Goal: Task Accomplishment & Management: Use online tool/utility

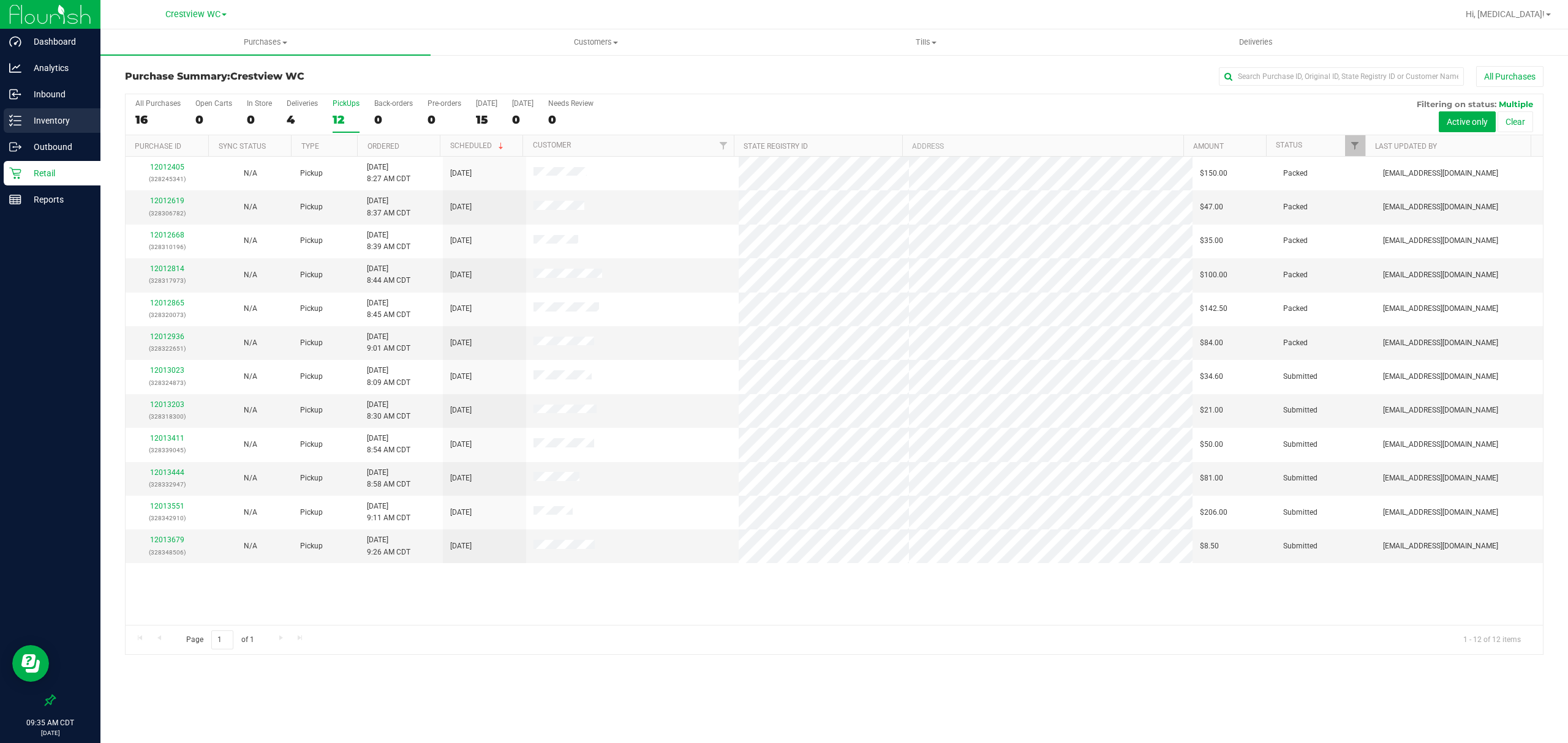
click at [60, 121] on p "Inventory" at bounding box center [58, 120] width 74 height 15
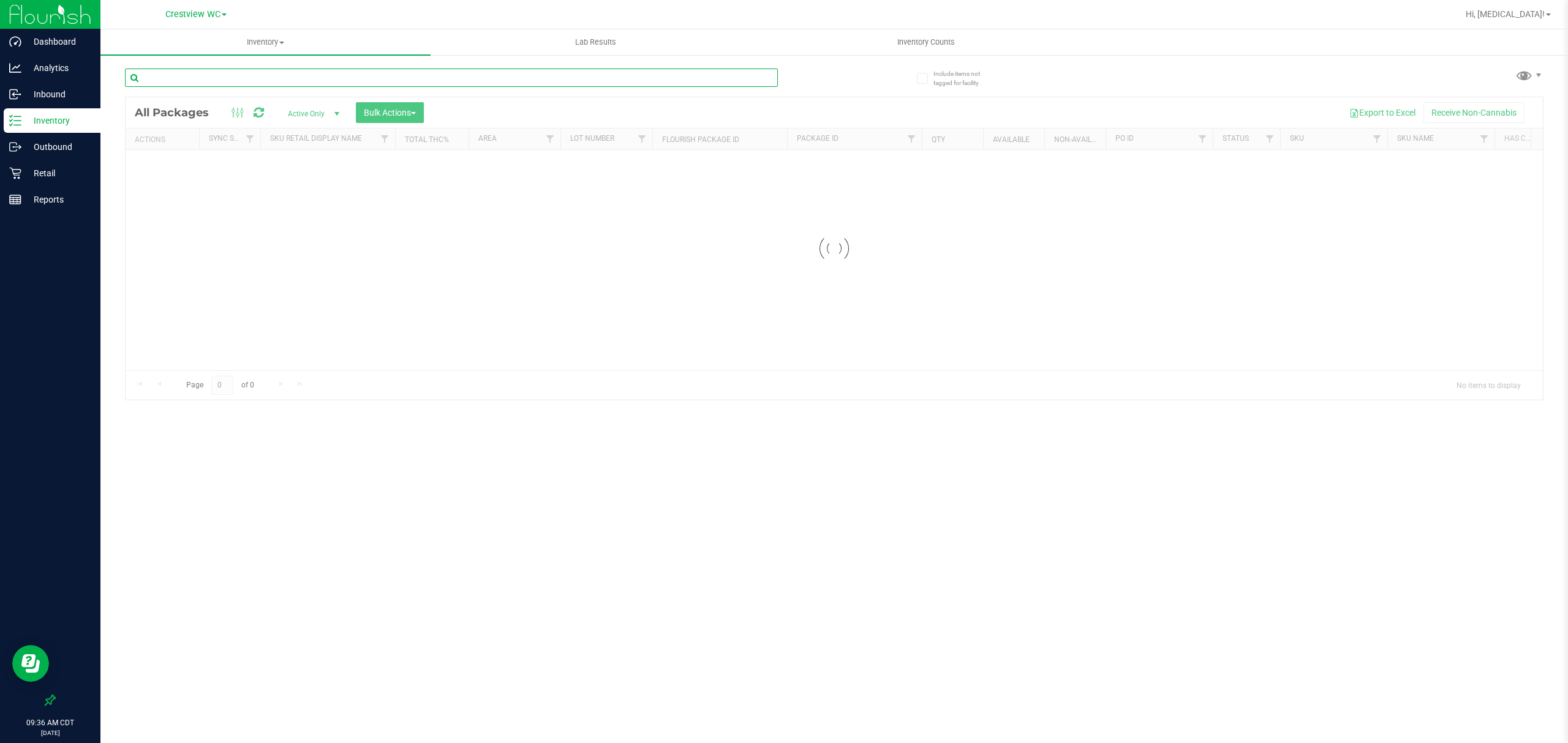
click at [437, 81] on input "text" at bounding box center [451, 77] width 653 height 18
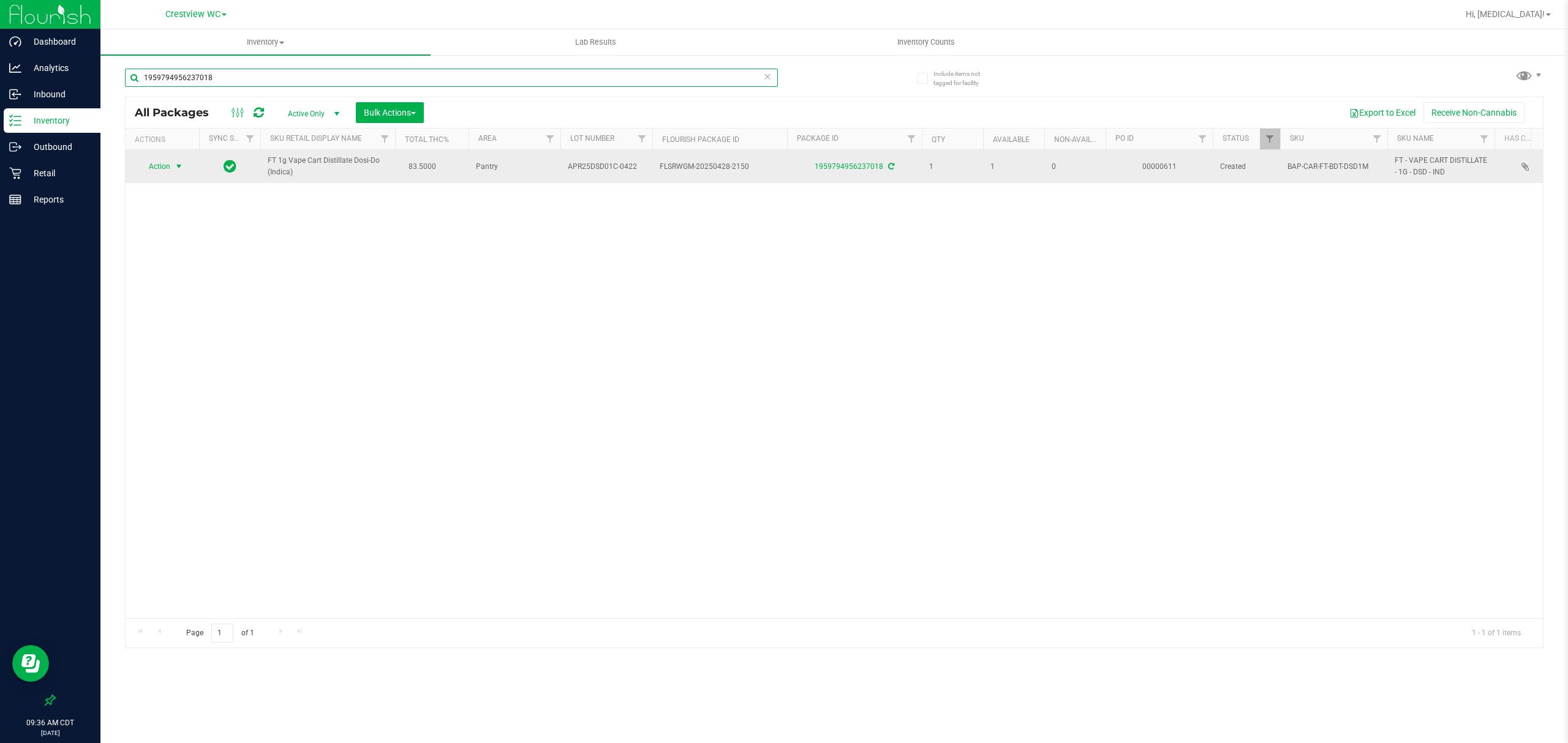
type input "1959794956237018"
click at [163, 167] on span "Action" at bounding box center [154, 166] width 33 height 17
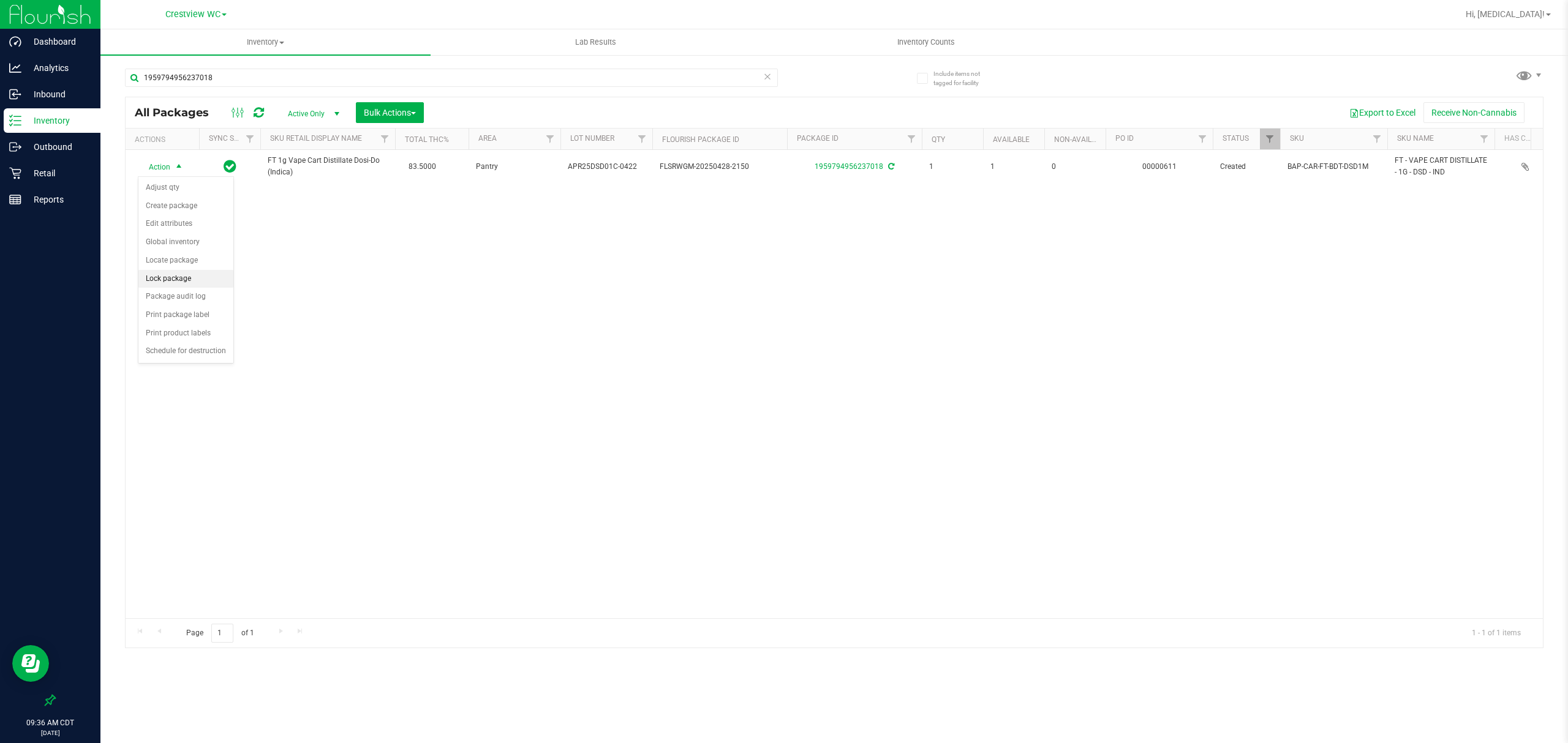
click at [177, 284] on li "Lock package" at bounding box center [186, 279] width 95 height 18
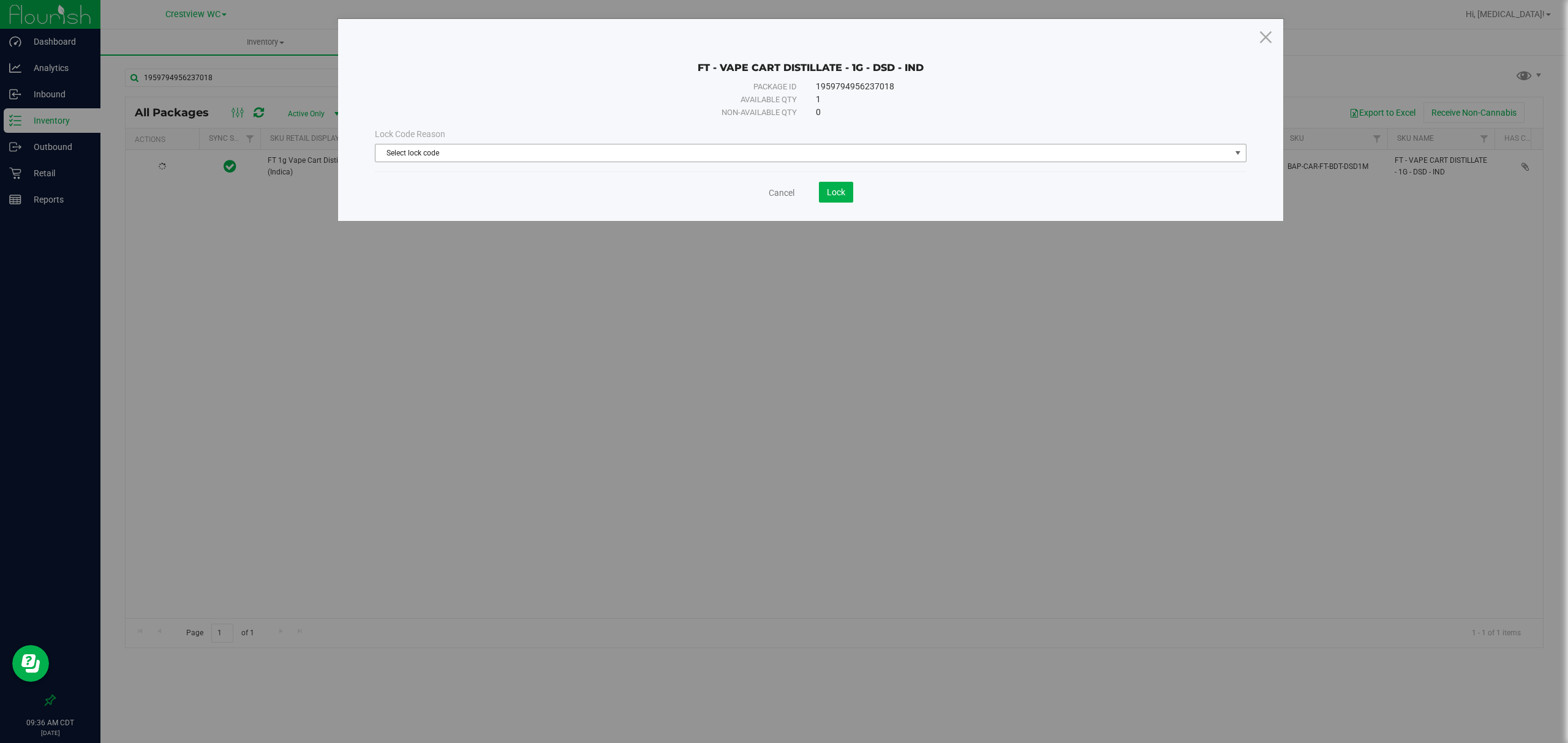
click at [660, 145] on span "Select lock code" at bounding box center [803, 153] width 855 height 17
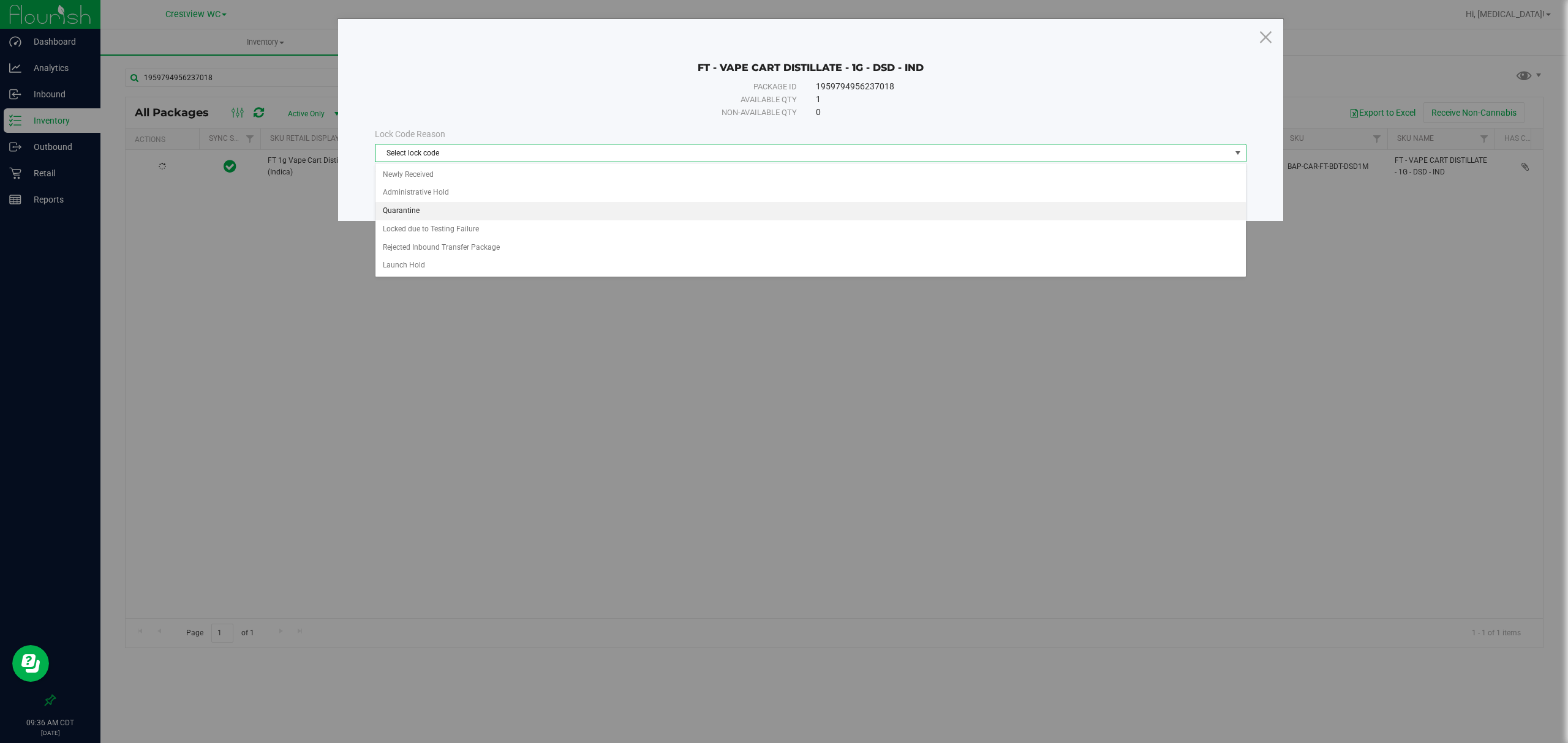
click at [393, 212] on li "Quarantine" at bounding box center [811, 211] width 870 height 18
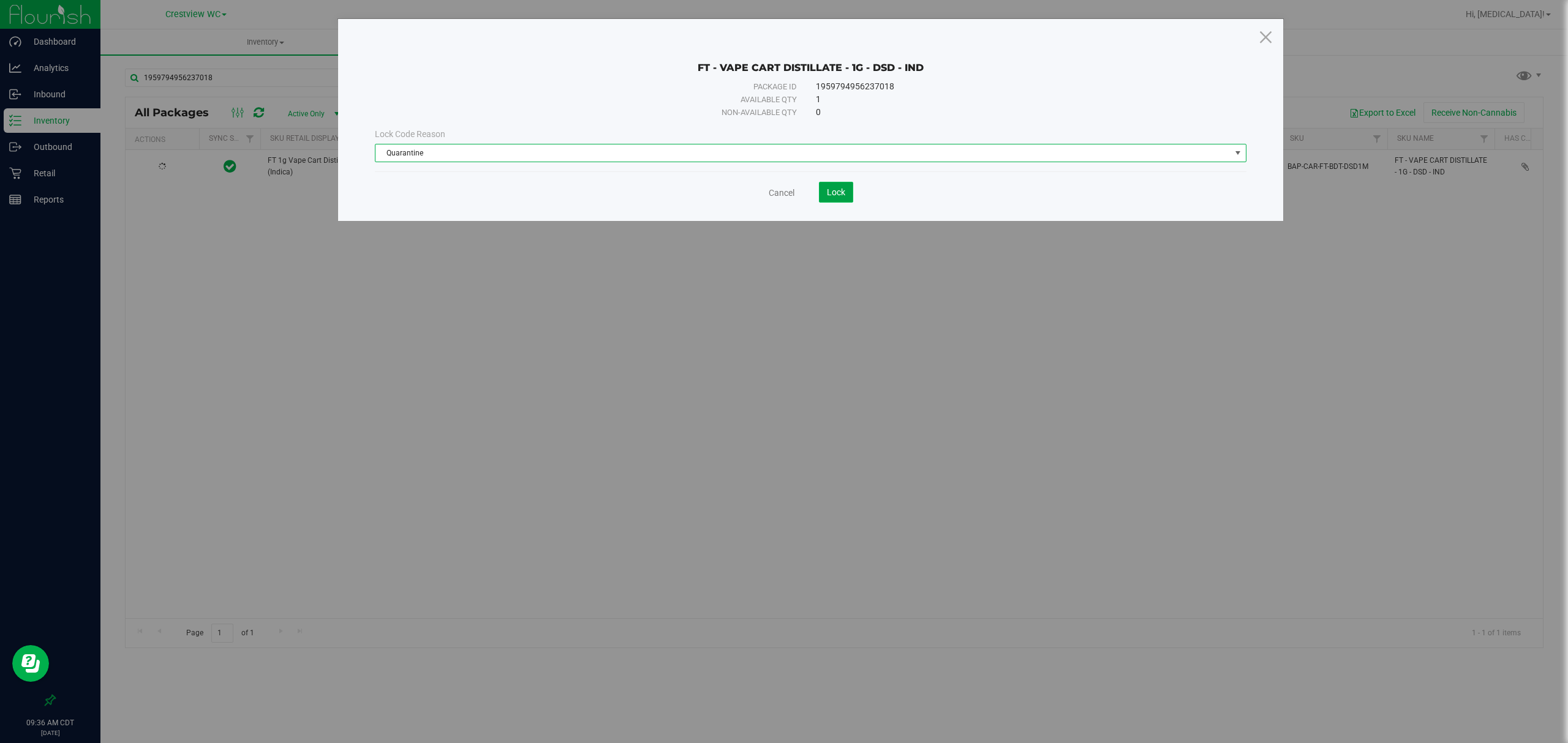
click at [845, 189] on span "Lock" at bounding box center [836, 192] width 18 height 10
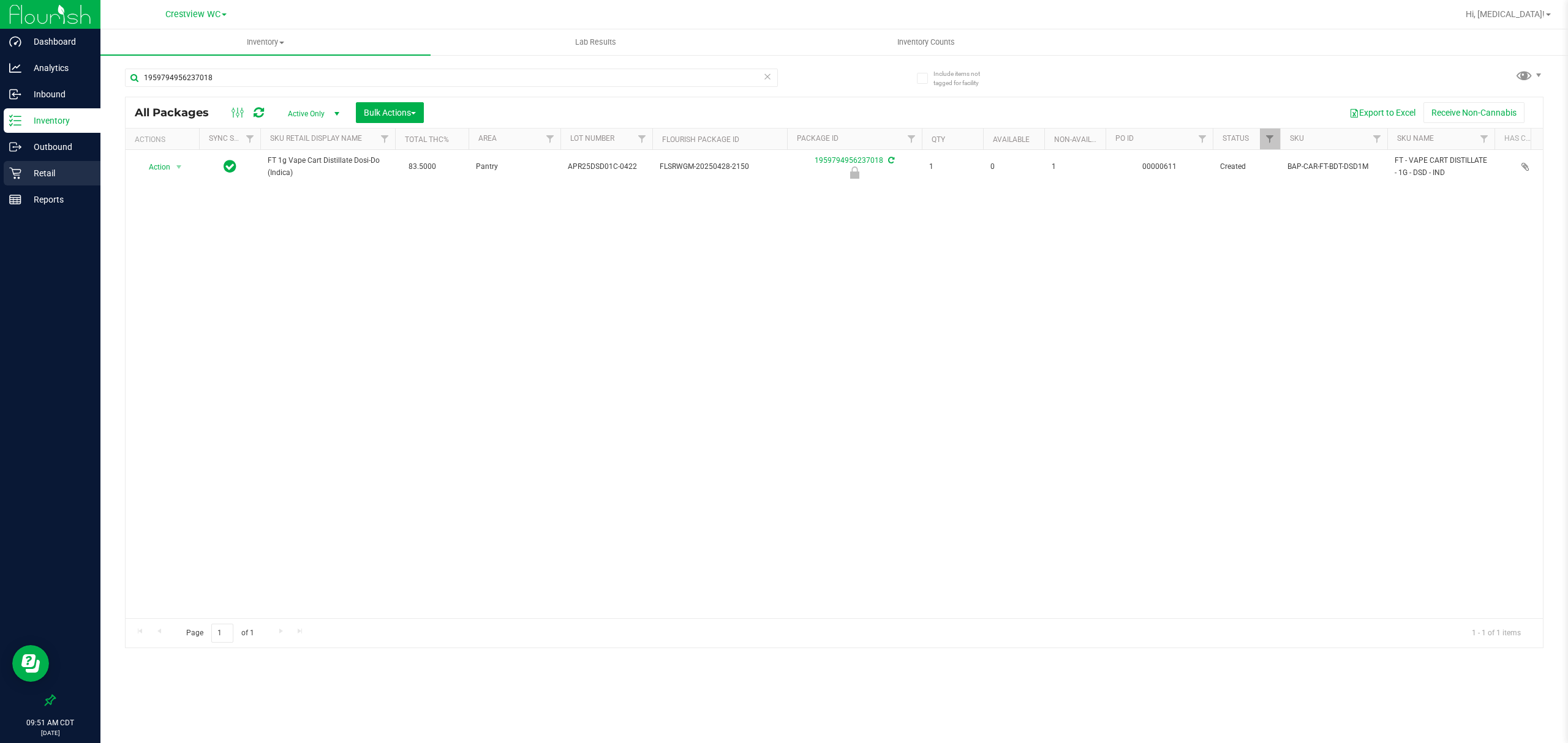
click at [64, 177] on p "Retail" at bounding box center [58, 173] width 74 height 15
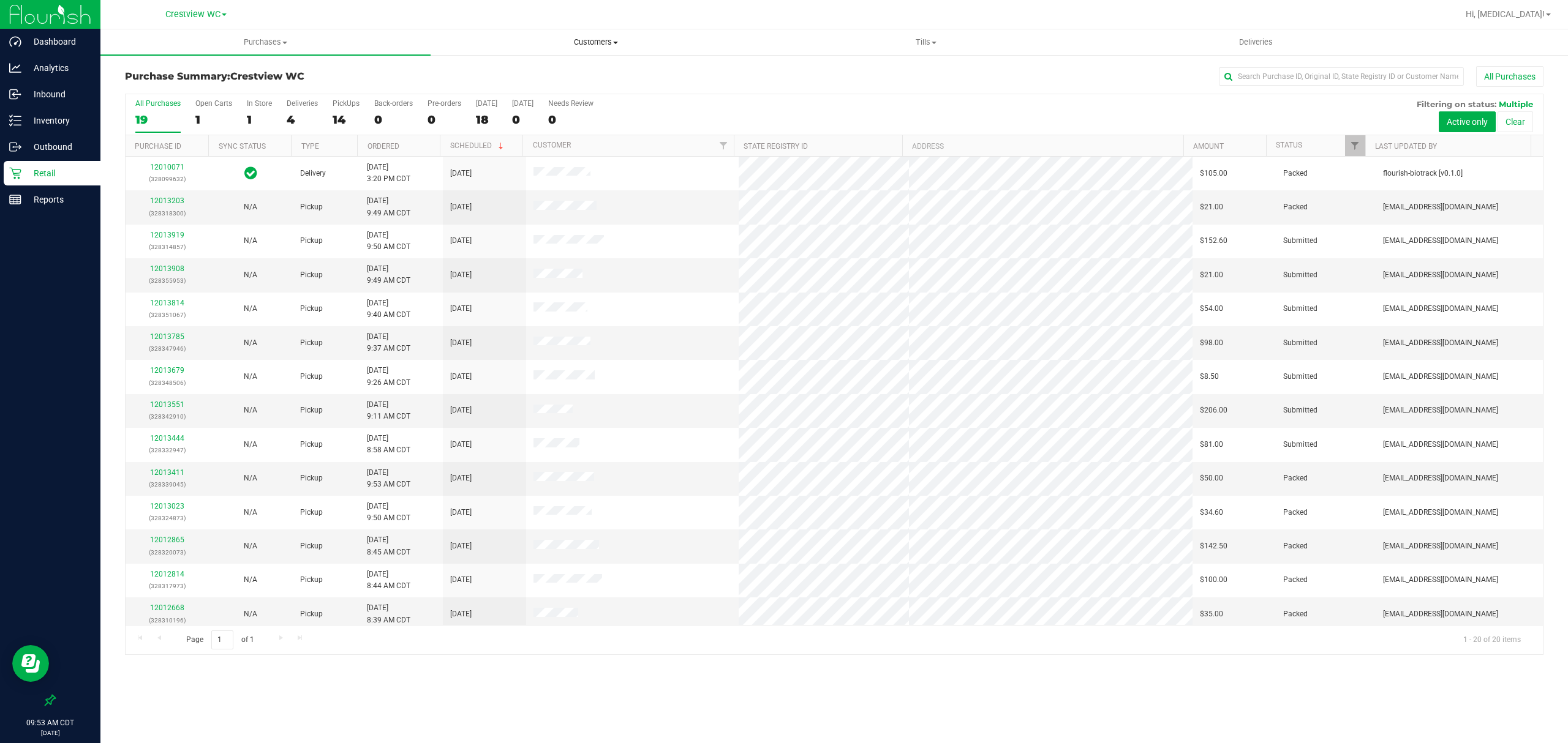
click at [591, 43] on span "Customers" at bounding box center [595, 42] width 329 height 11
click at [542, 67] on li "All customers" at bounding box center [595, 73] width 330 height 15
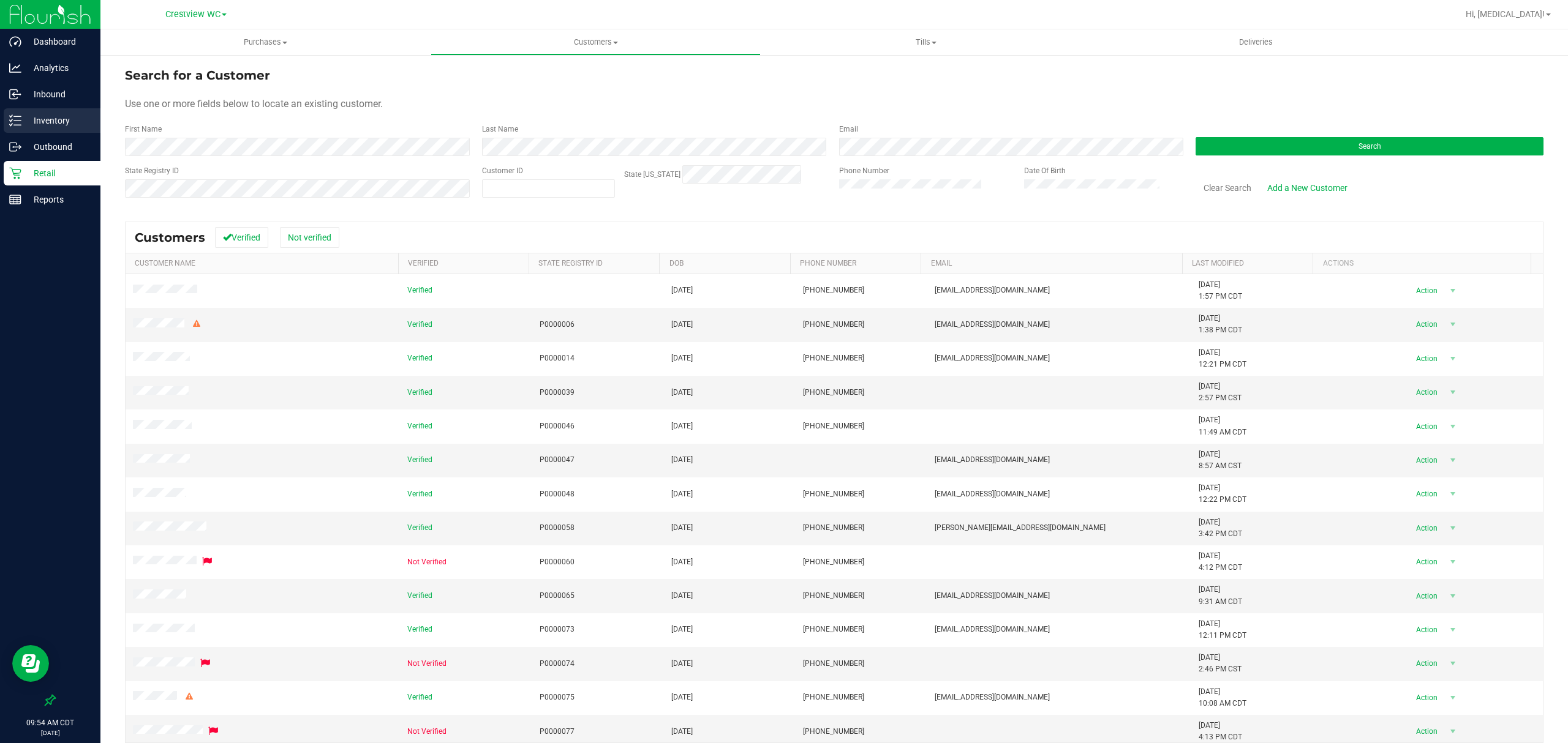
click at [41, 127] on p "Inventory" at bounding box center [58, 120] width 74 height 15
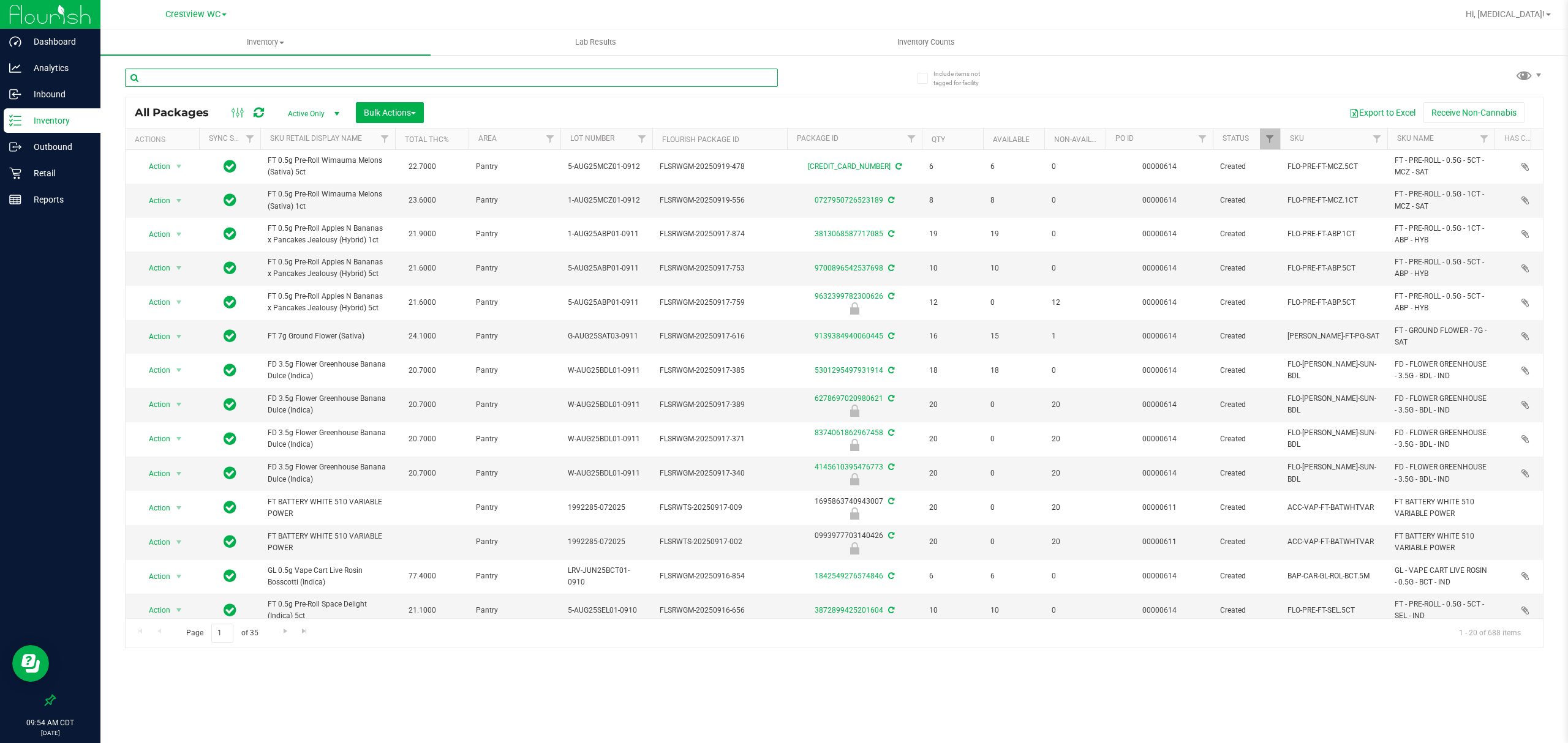
click at [461, 77] on input "text" at bounding box center [451, 77] width 653 height 18
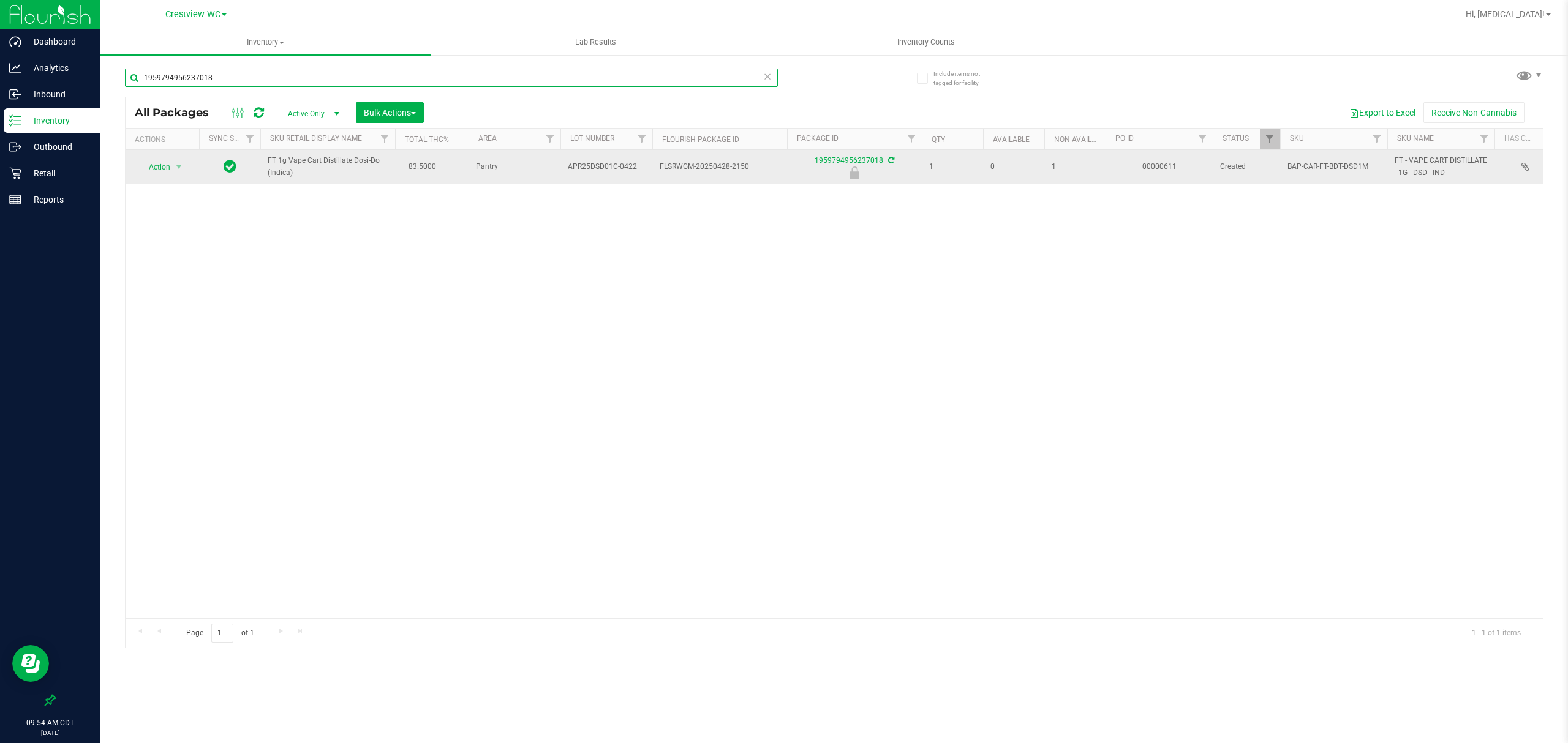
type input "1959794956237018"
click at [586, 168] on span "APR25DSD01C-0422" at bounding box center [607, 167] width 77 height 11
copy tr "APR25DSD01C-0422"
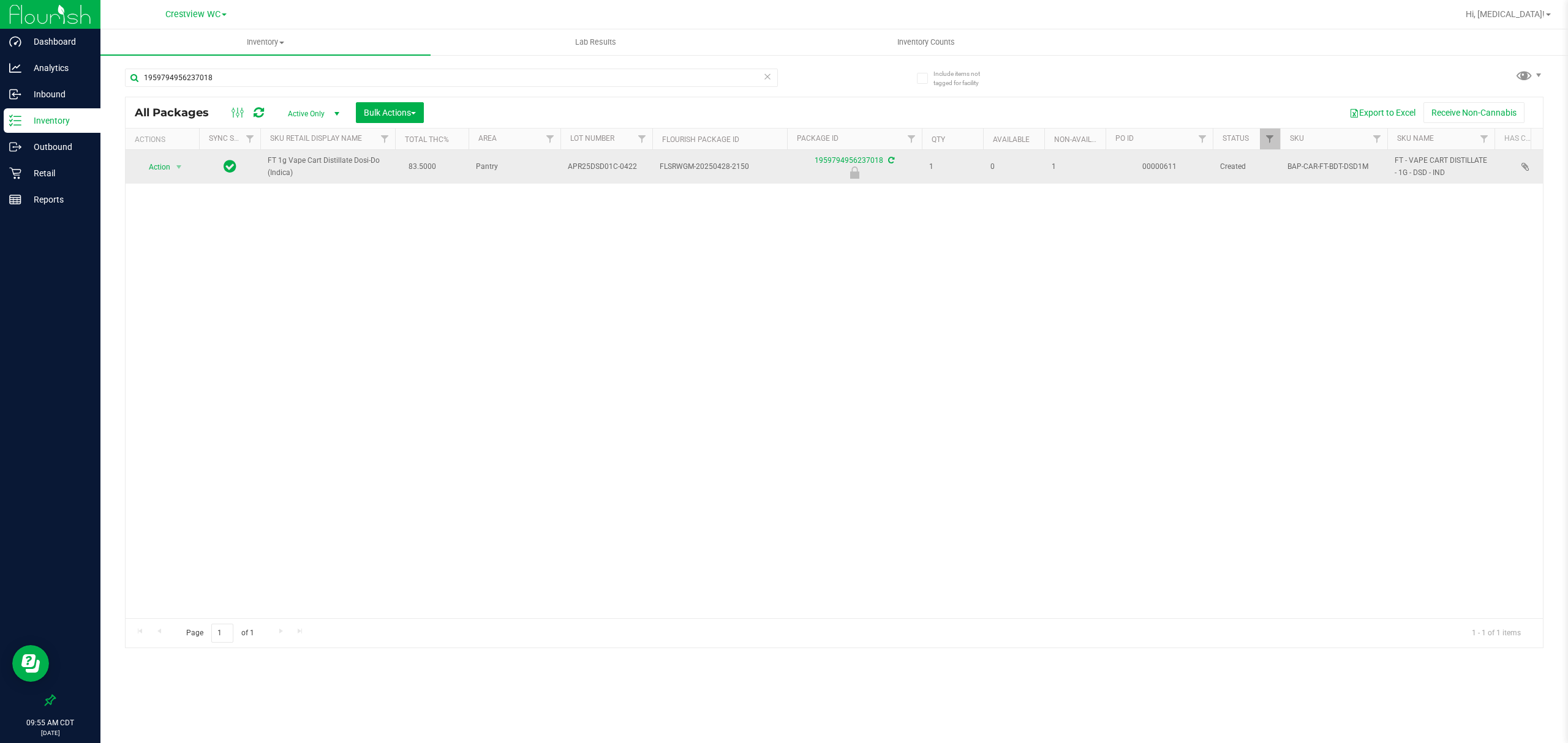
click at [707, 170] on span "FLSRWGM-20250428-2150" at bounding box center [719, 167] width 120 height 11
copy tr "FLSRWGM-20250428-2150"
click at [581, 174] on td "APR25DSD01C-0422" at bounding box center [606, 167] width 92 height 34
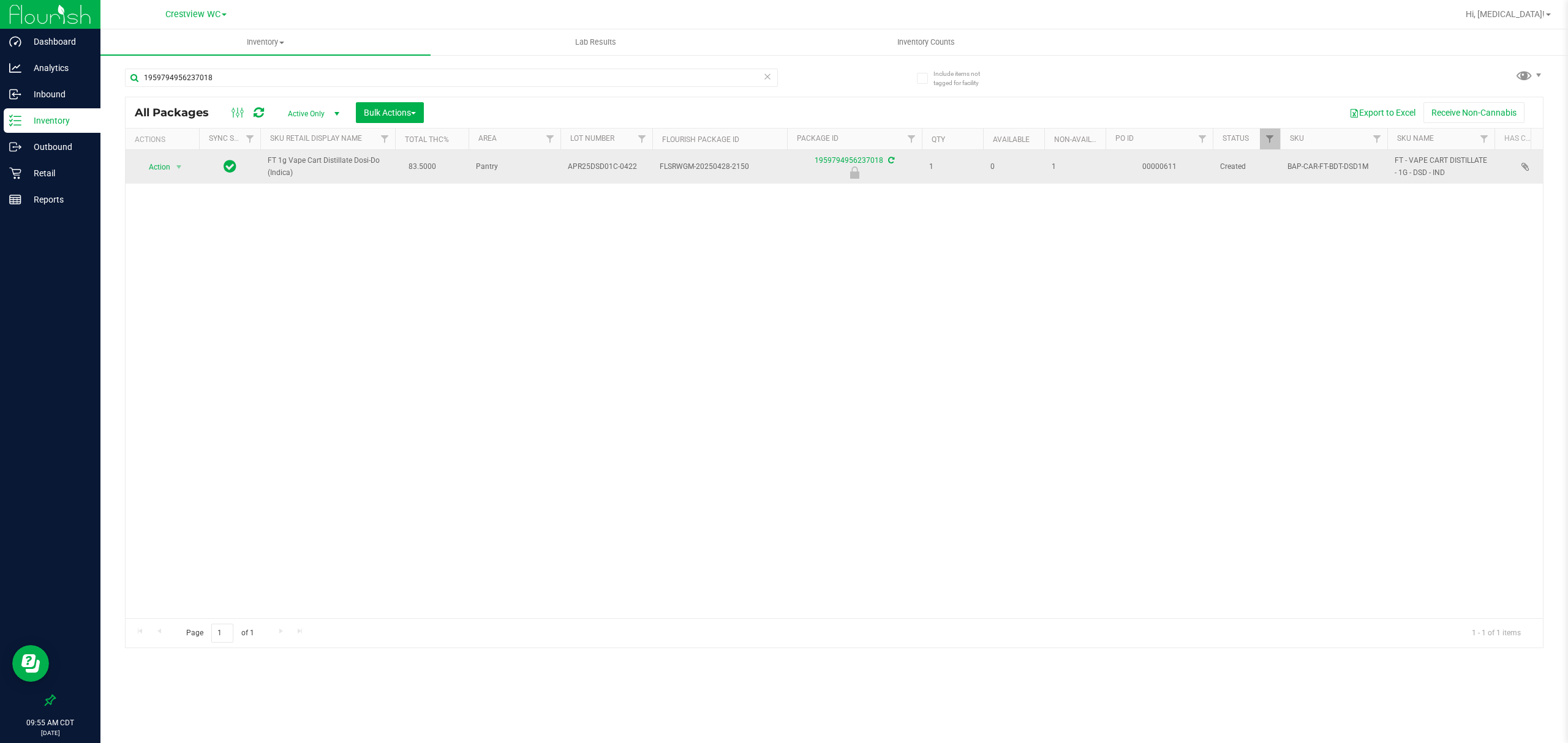
click at [581, 174] on td "APR25DSD01C-0422" at bounding box center [606, 167] width 92 height 34
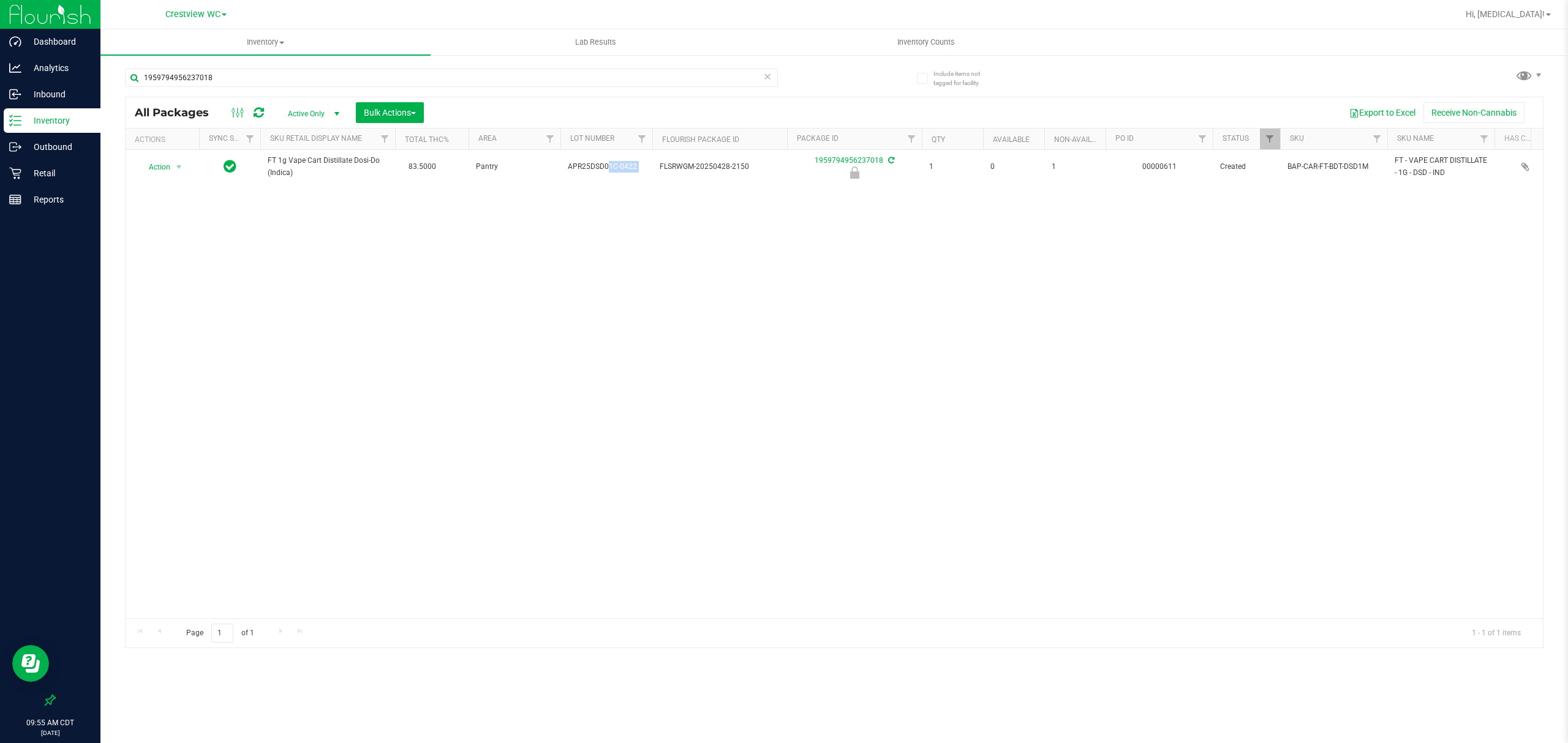
copy tr "APR25DSD01C-0422"
click at [30, 169] on p "Retail" at bounding box center [58, 173] width 74 height 15
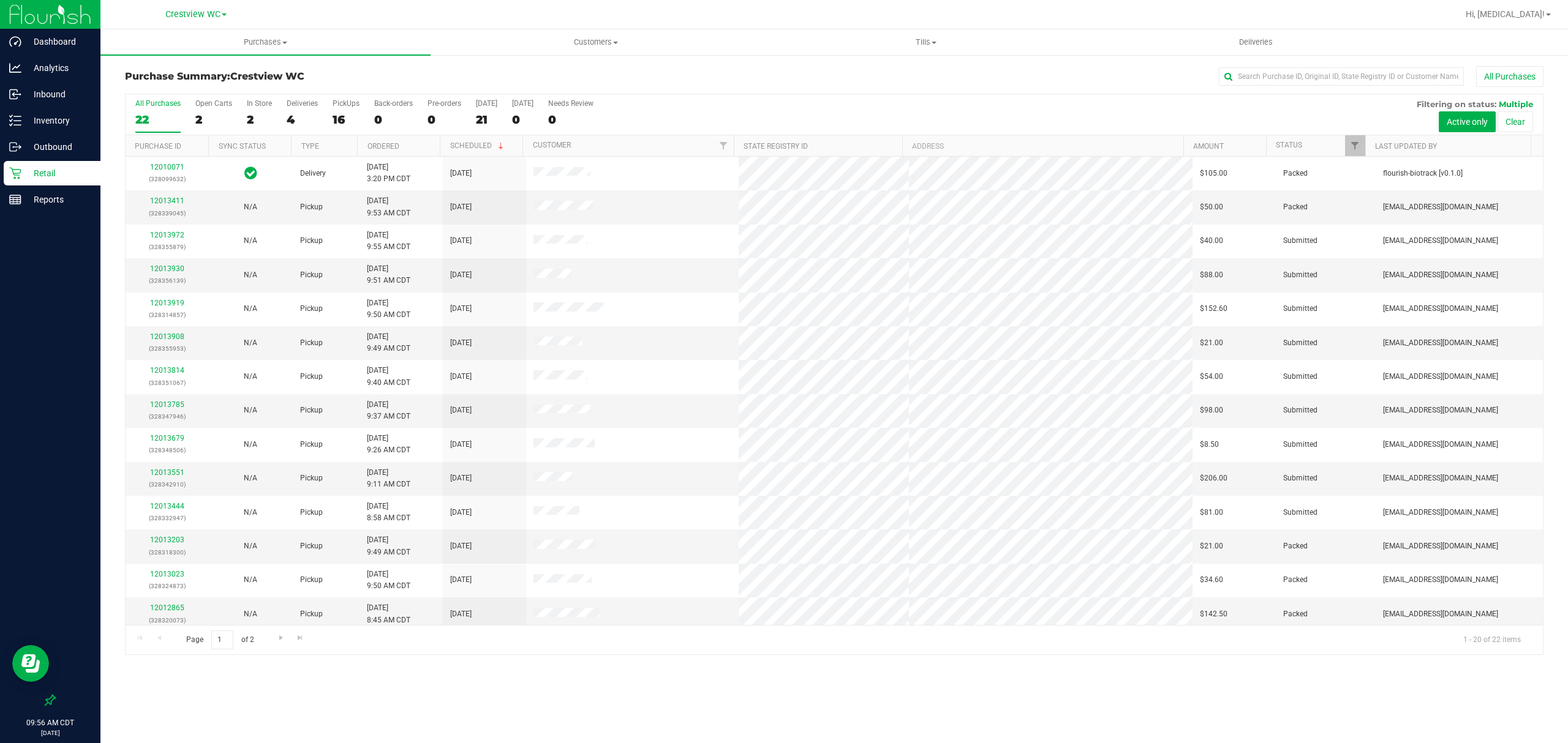
click at [343, 117] on div "16" at bounding box center [346, 120] width 27 height 14
click at [0, 0] on input "PickUps 16" at bounding box center [0, 0] width 0 height 0
click at [56, 113] on p "Inventory" at bounding box center [58, 120] width 74 height 15
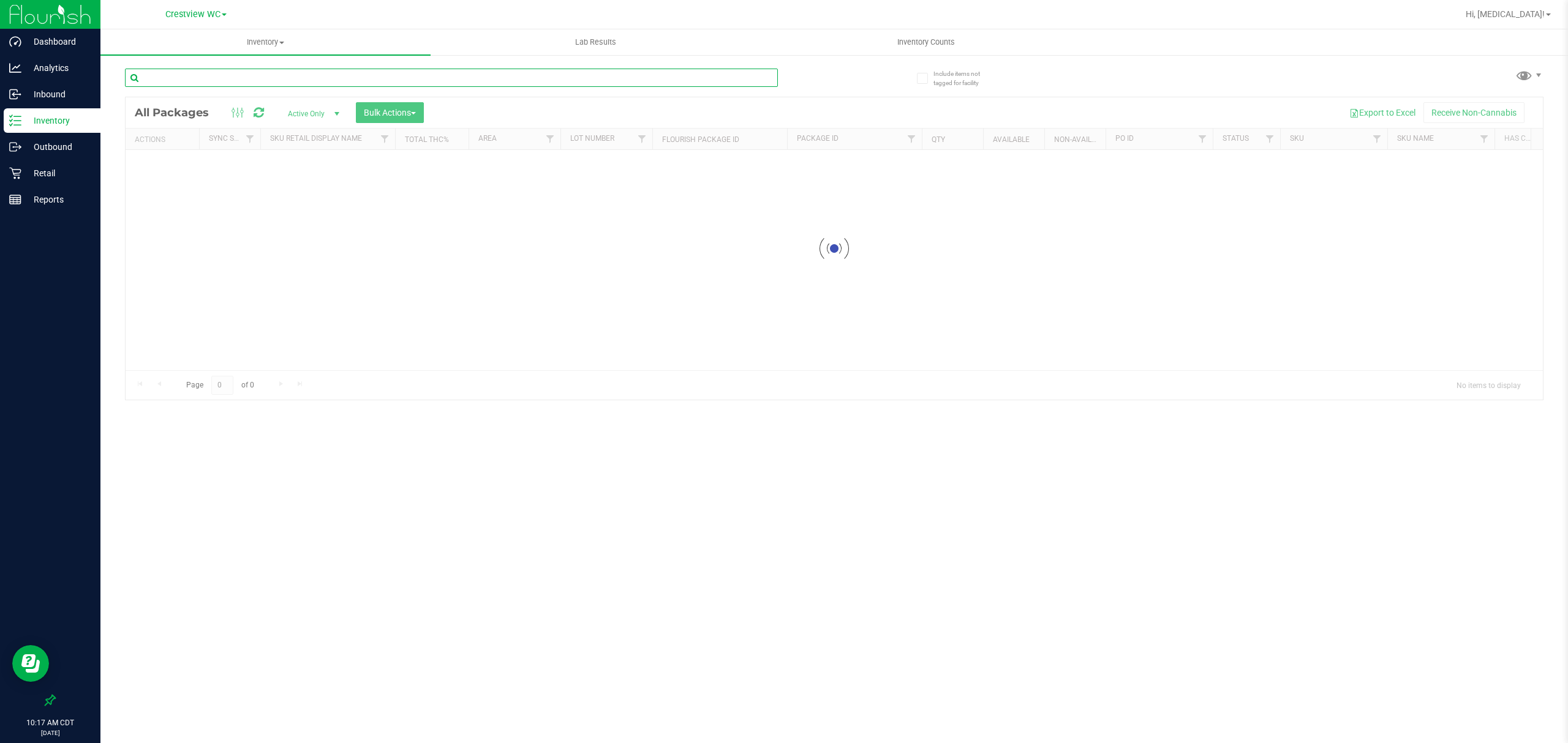
click at [412, 82] on input "text" at bounding box center [451, 77] width 653 height 18
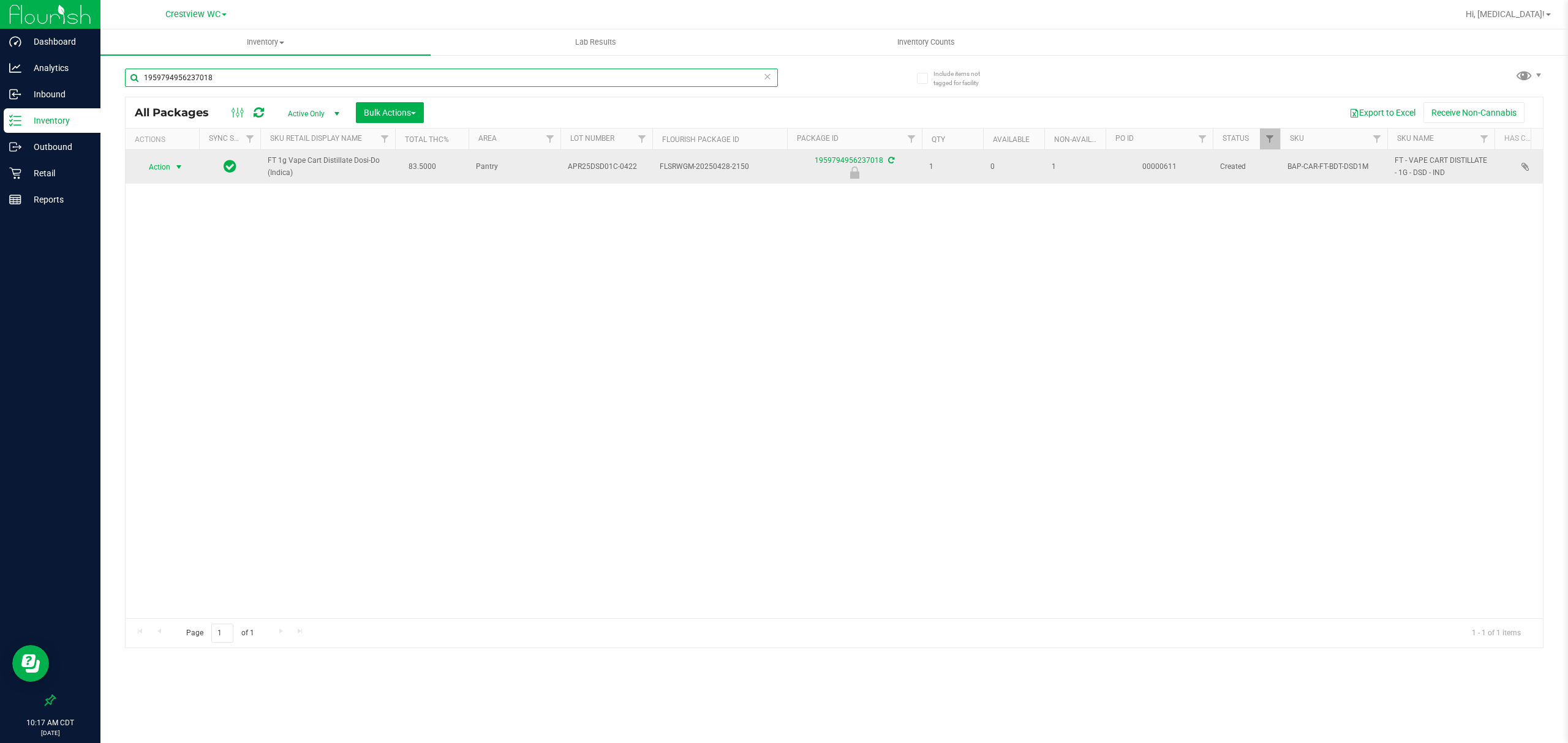
type input "1959794956237018"
click at [159, 164] on span "Action" at bounding box center [154, 167] width 33 height 17
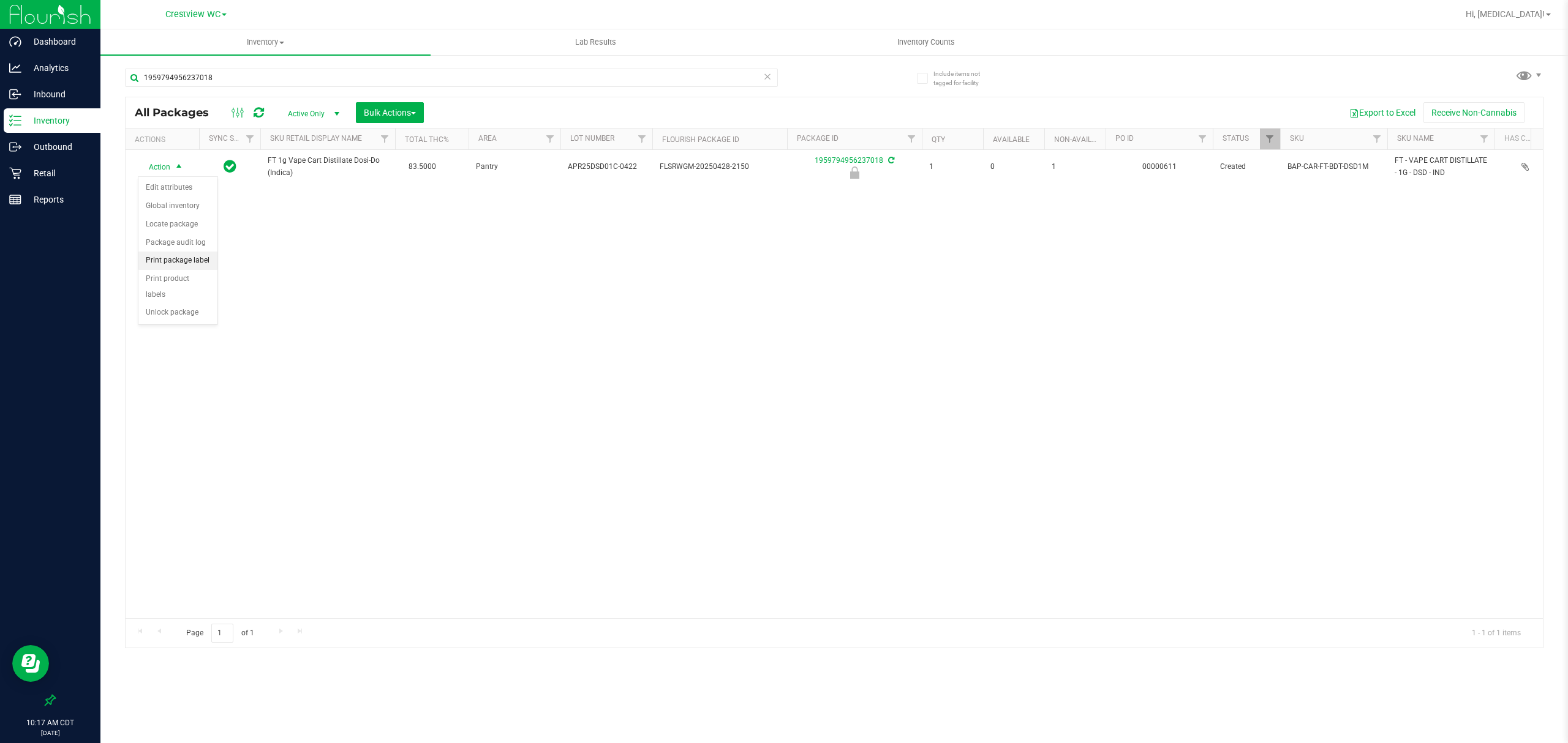
click at [179, 267] on li "Print package label" at bounding box center [177, 260] width 79 height 18
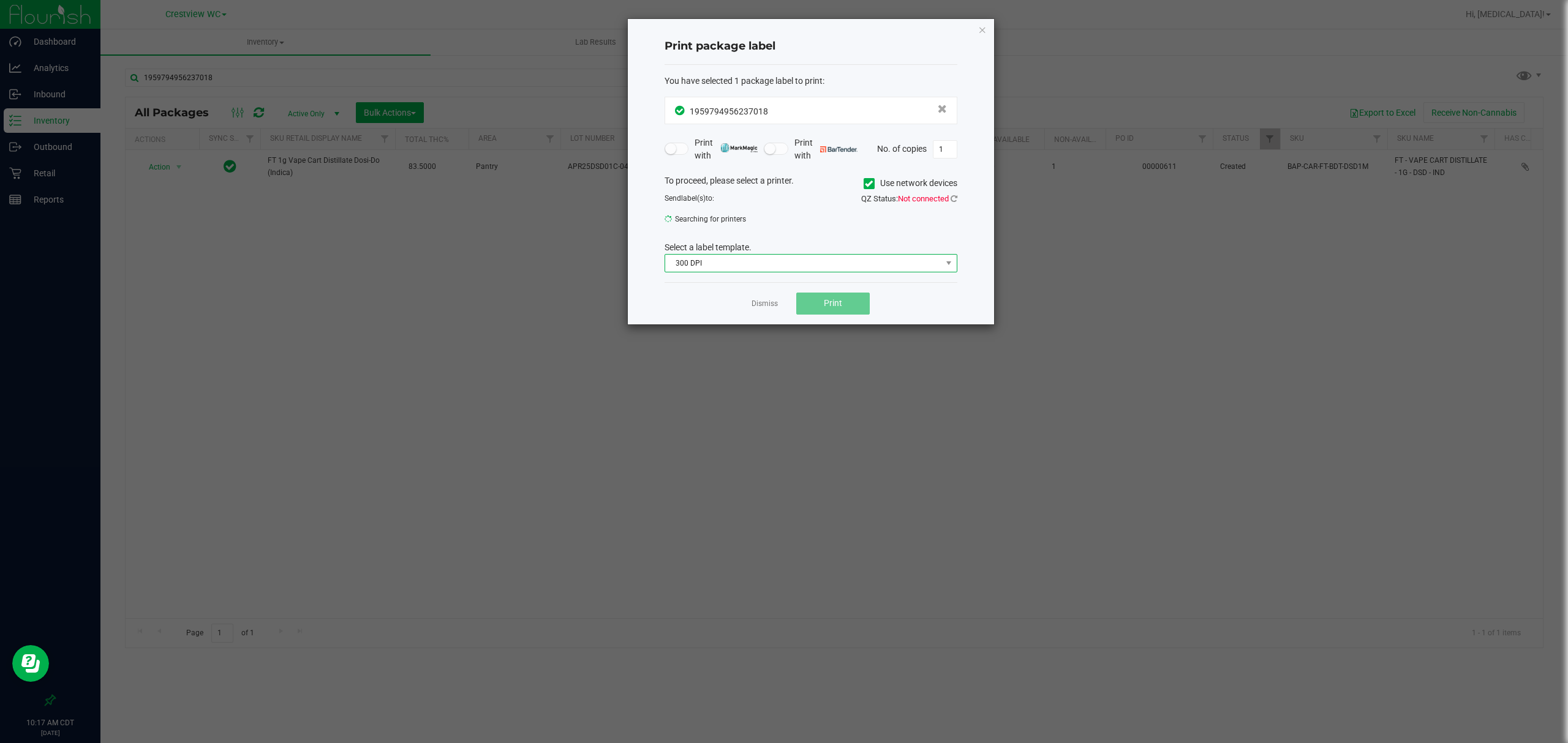
click at [804, 270] on span "300 DPI" at bounding box center [804, 263] width 276 height 17
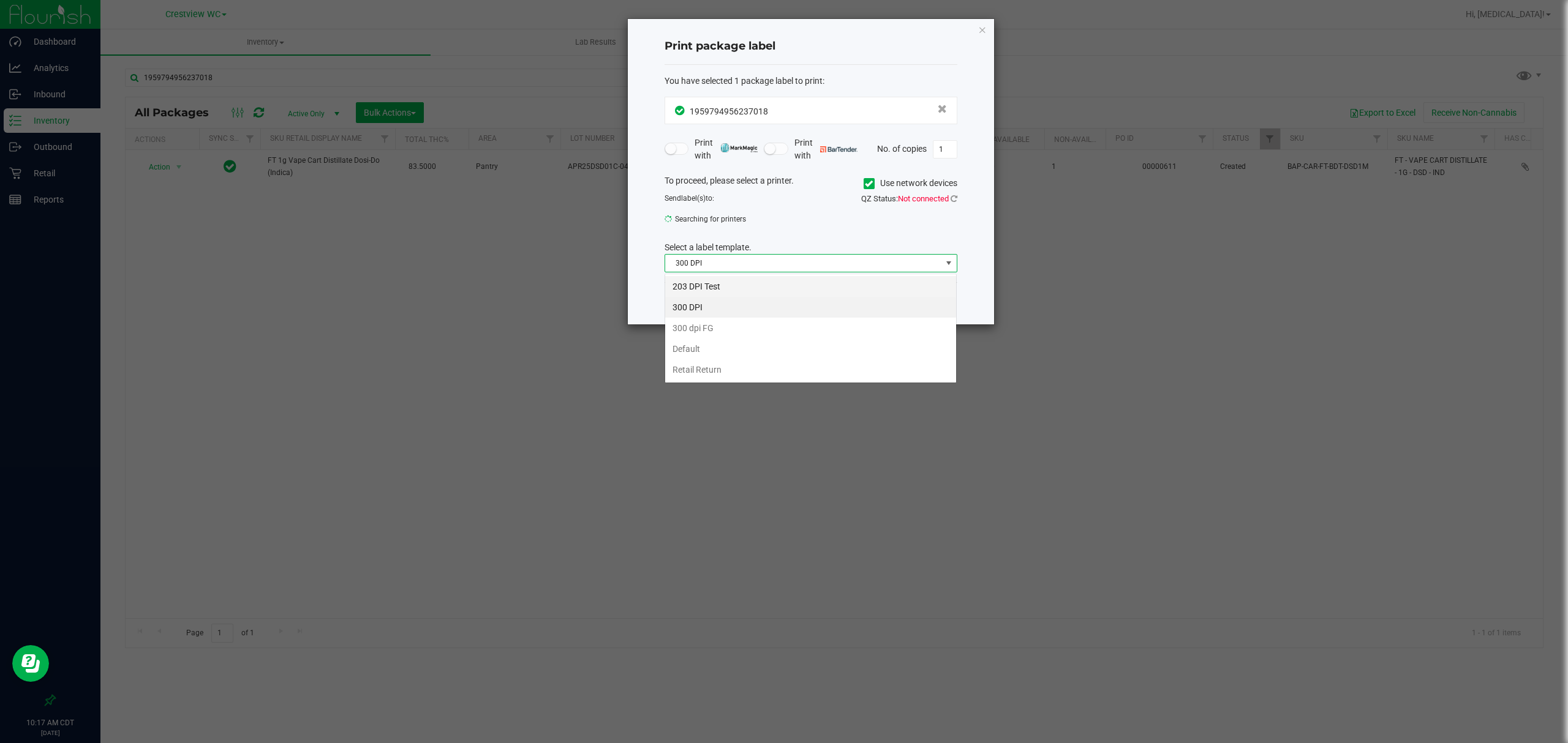
scroll to position [18, 292]
click at [716, 293] on li "203 DPI Test" at bounding box center [811, 286] width 291 height 21
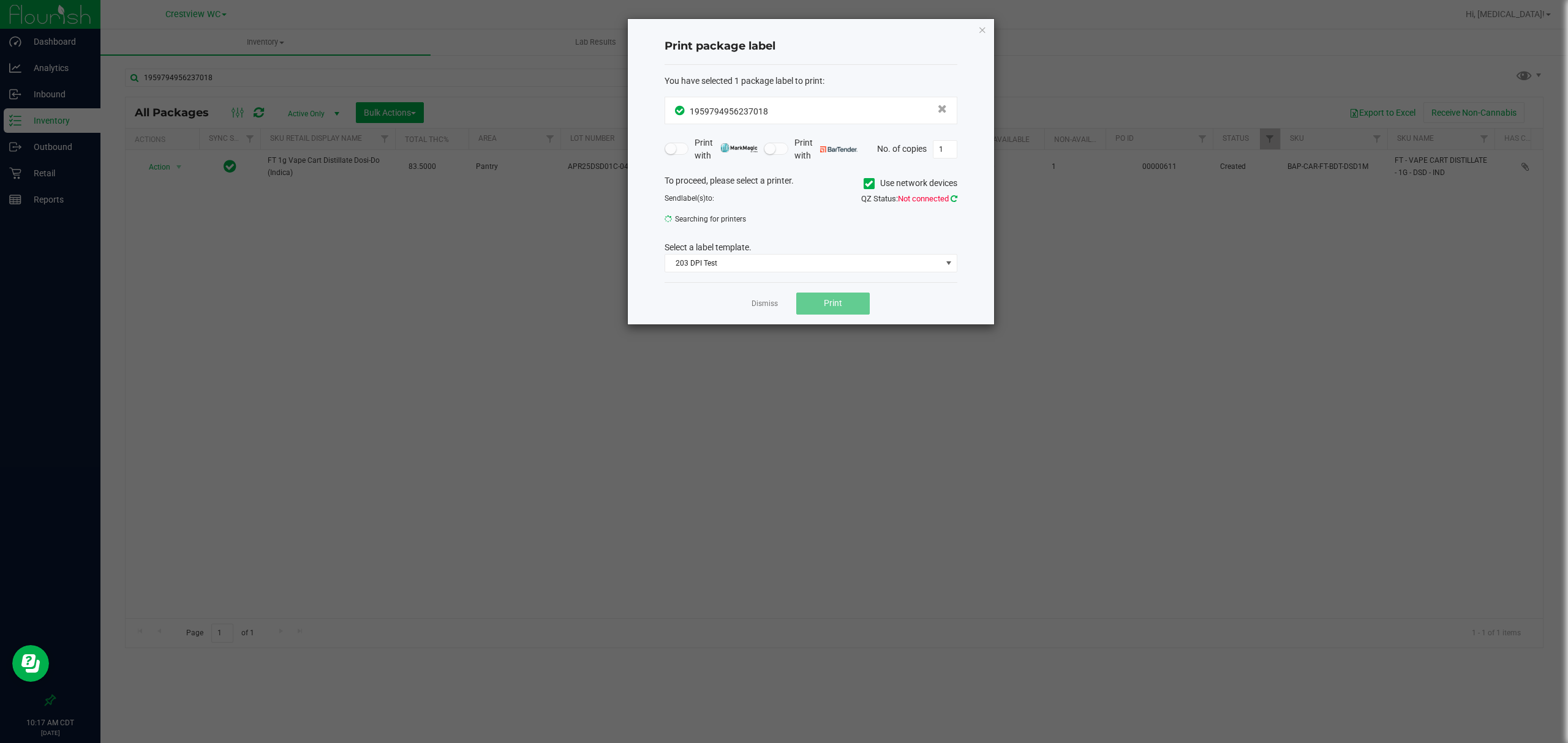
click at [956, 194] on icon at bounding box center [954, 198] width 7 height 8
click at [949, 193] on span "Use network devices" at bounding box center [911, 183] width 94 height 18
click at [953, 194] on icon at bounding box center [954, 198] width 7 height 8
click at [951, 197] on icon at bounding box center [954, 198] width 7 height 8
click at [951, 198] on icon at bounding box center [954, 198] width 7 height 8
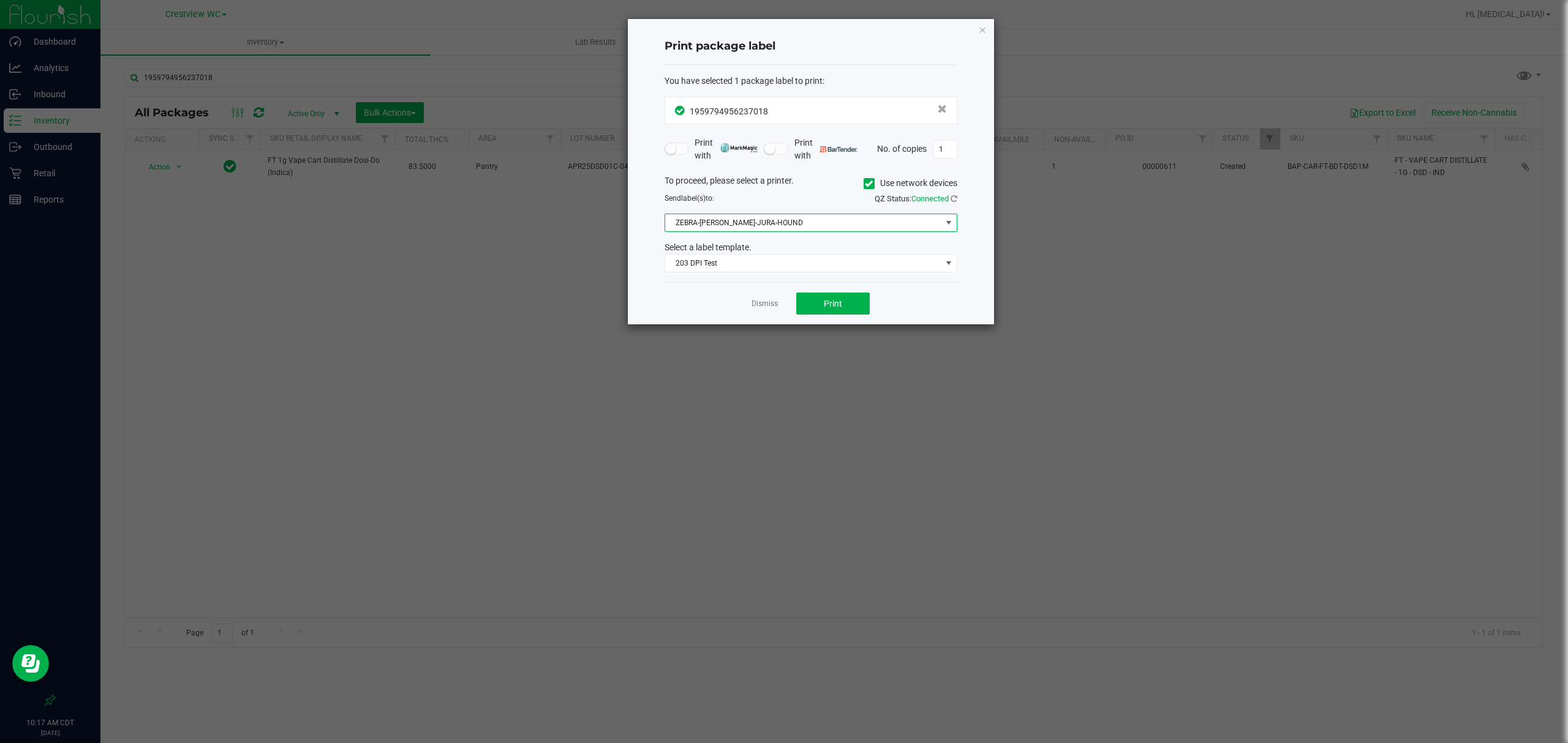
click at [824, 226] on span "ZEBRA-BRUNO-JURA-HOUND" at bounding box center [804, 222] width 276 height 17
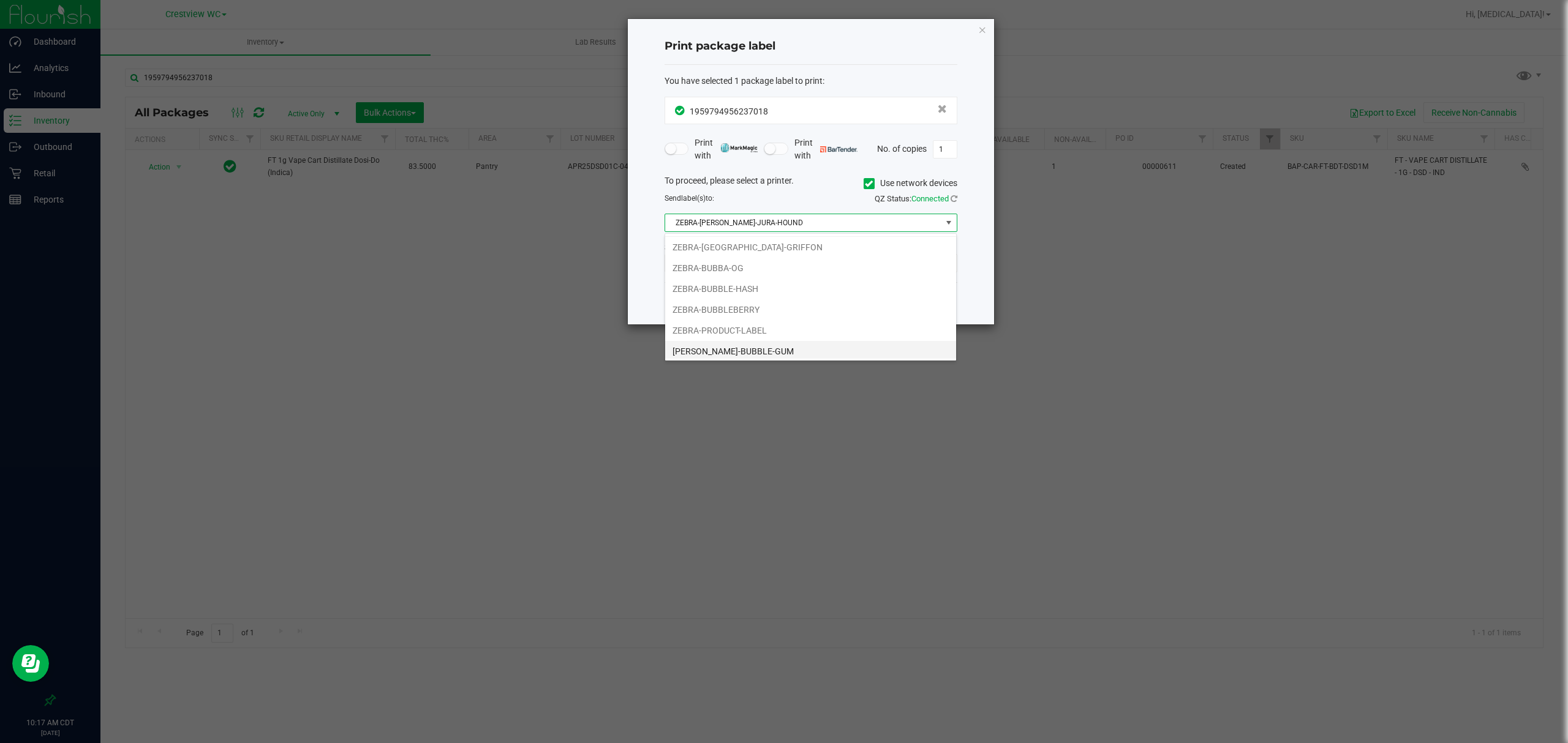
scroll to position [26, 0]
click at [729, 343] on li "[PERSON_NAME]-BUBBLE-GUM" at bounding box center [811, 348] width 291 height 21
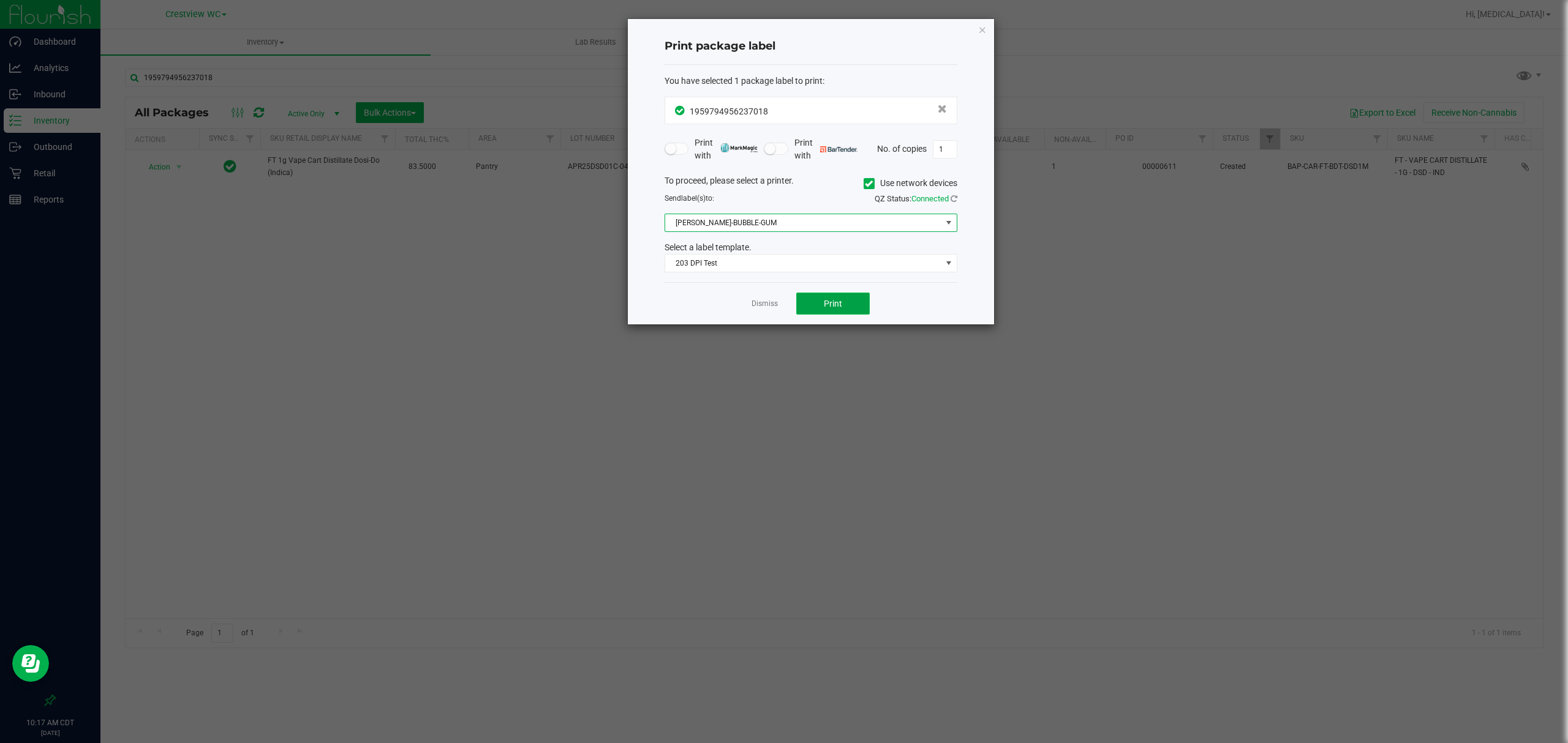
click at [819, 309] on button "Print" at bounding box center [833, 303] width 74 height 22
click at [755, 304] on link "Dismiss" at bounding box center [765, 304] width 27 height 10
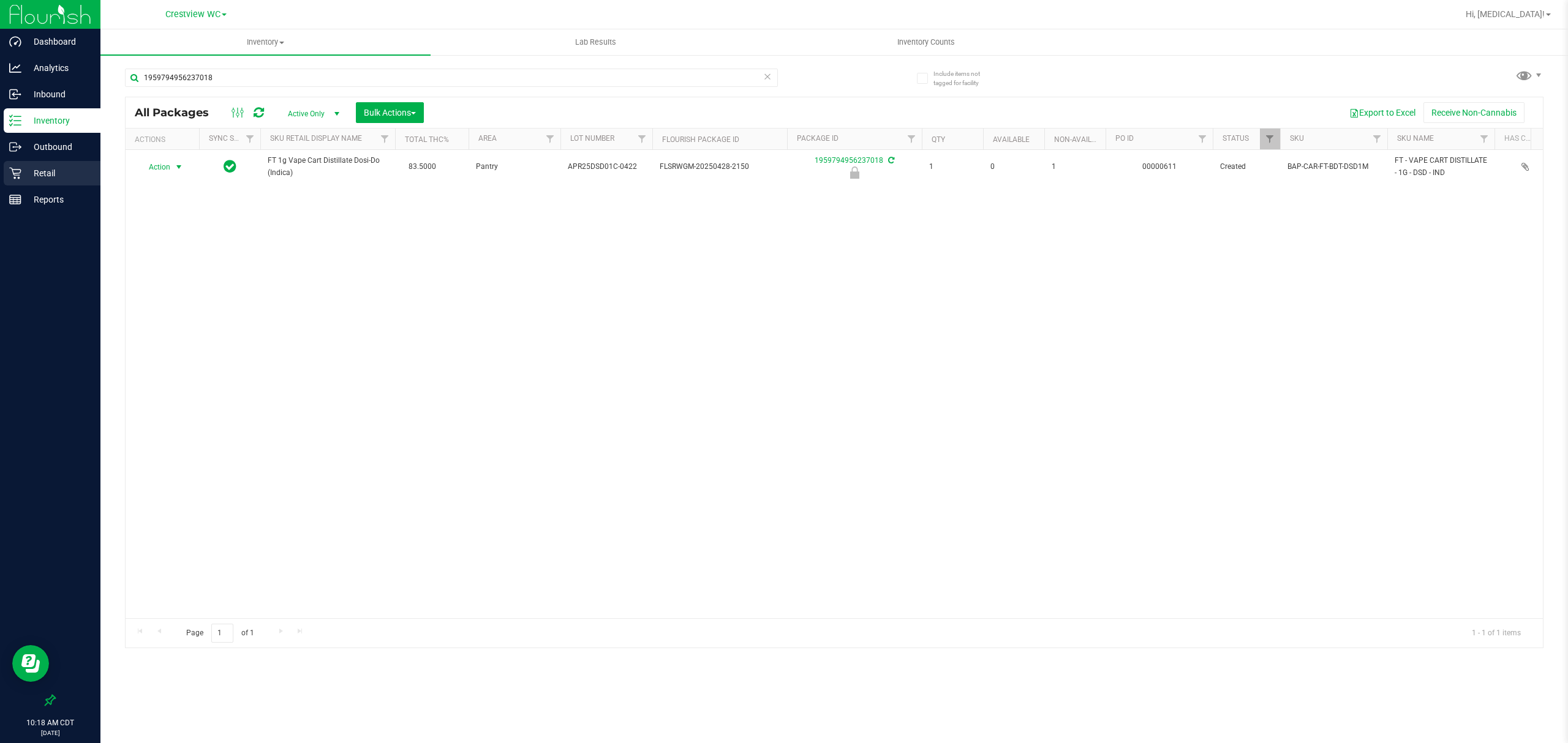
click at [49, 172] on p "Retail" at bounding box center [58, 173] width 74 height 15
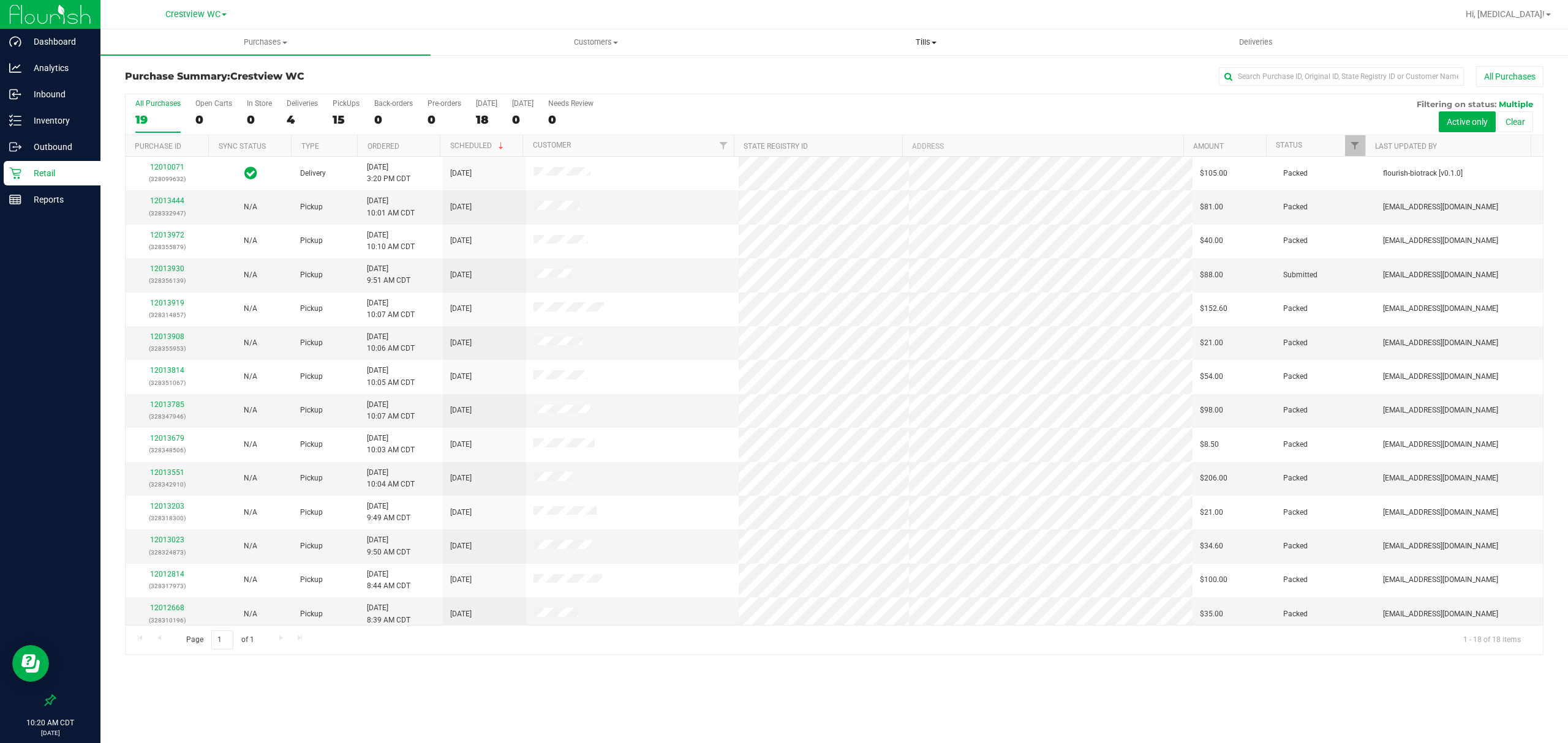
click at [925, 39] on span "Tills" at bounding box center [925, 42] width 329 height 11
click at [843, 73] on li "Manage tills" at bounding box center [925, 73] width 330 height 15
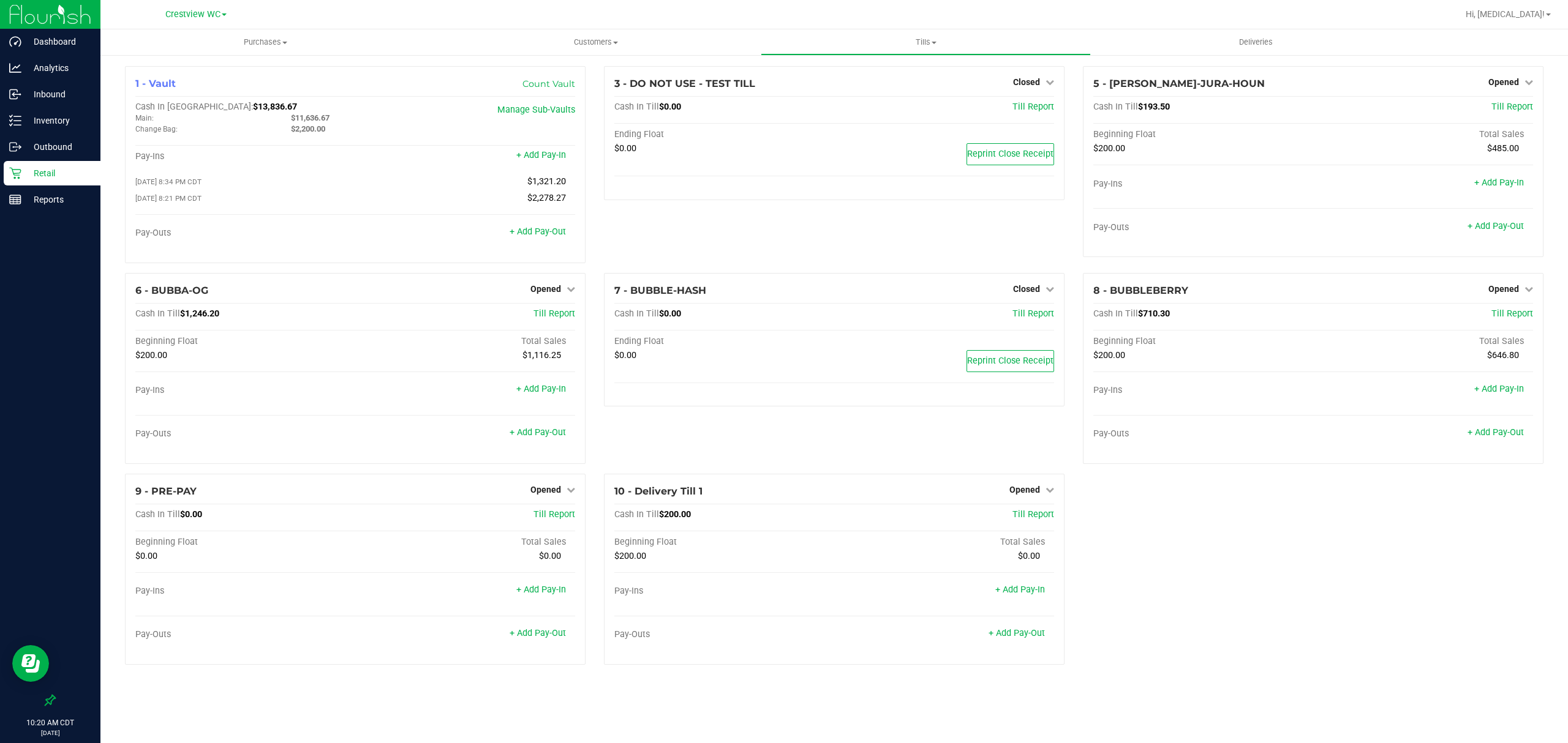
click at [37, 170] on p "Retail" at bounding box center [58, 173] width 74 height 15
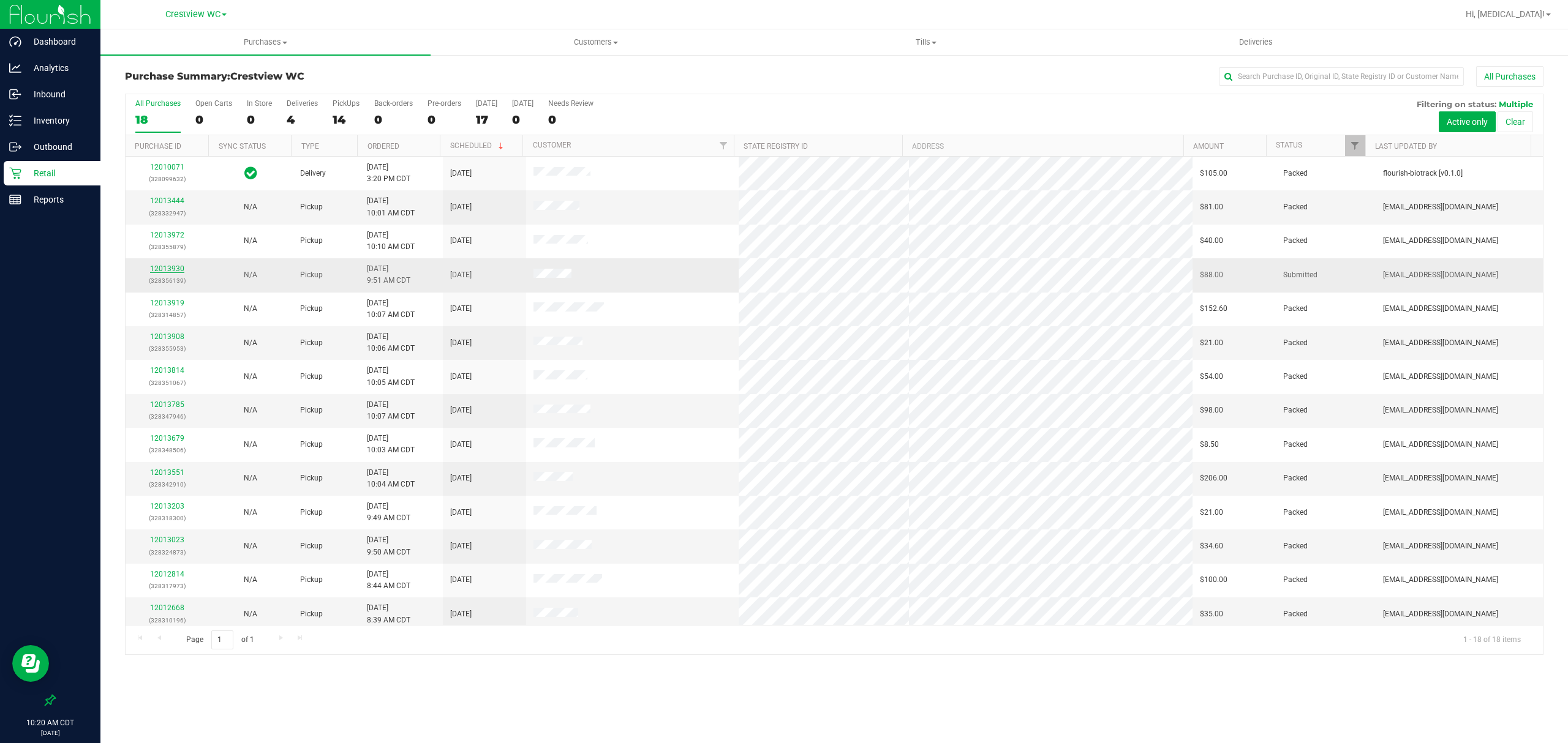
click at [172, 272] on link "12013930" at bounding box center [167, 269] width 34 height 9
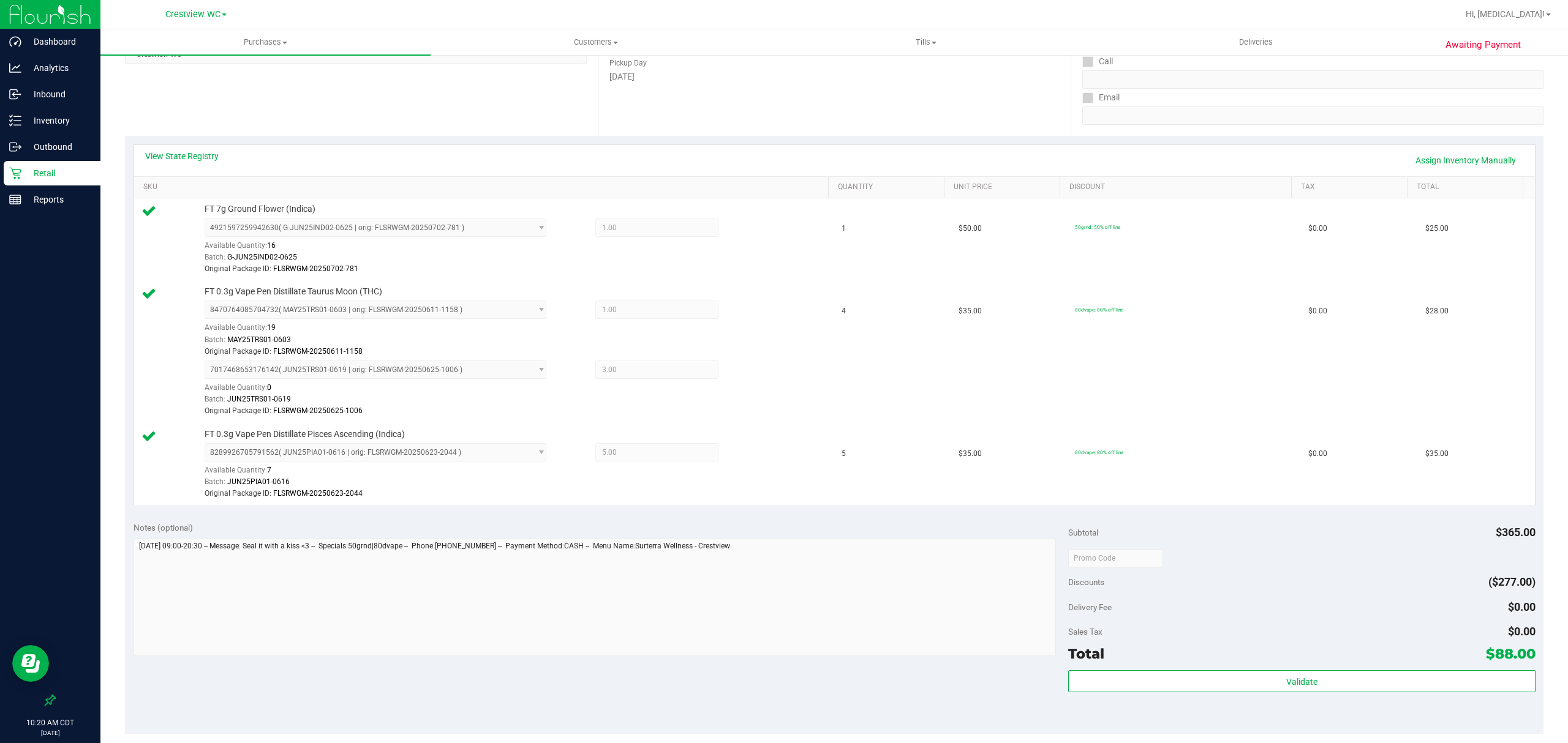
scroll to position [490, 0]
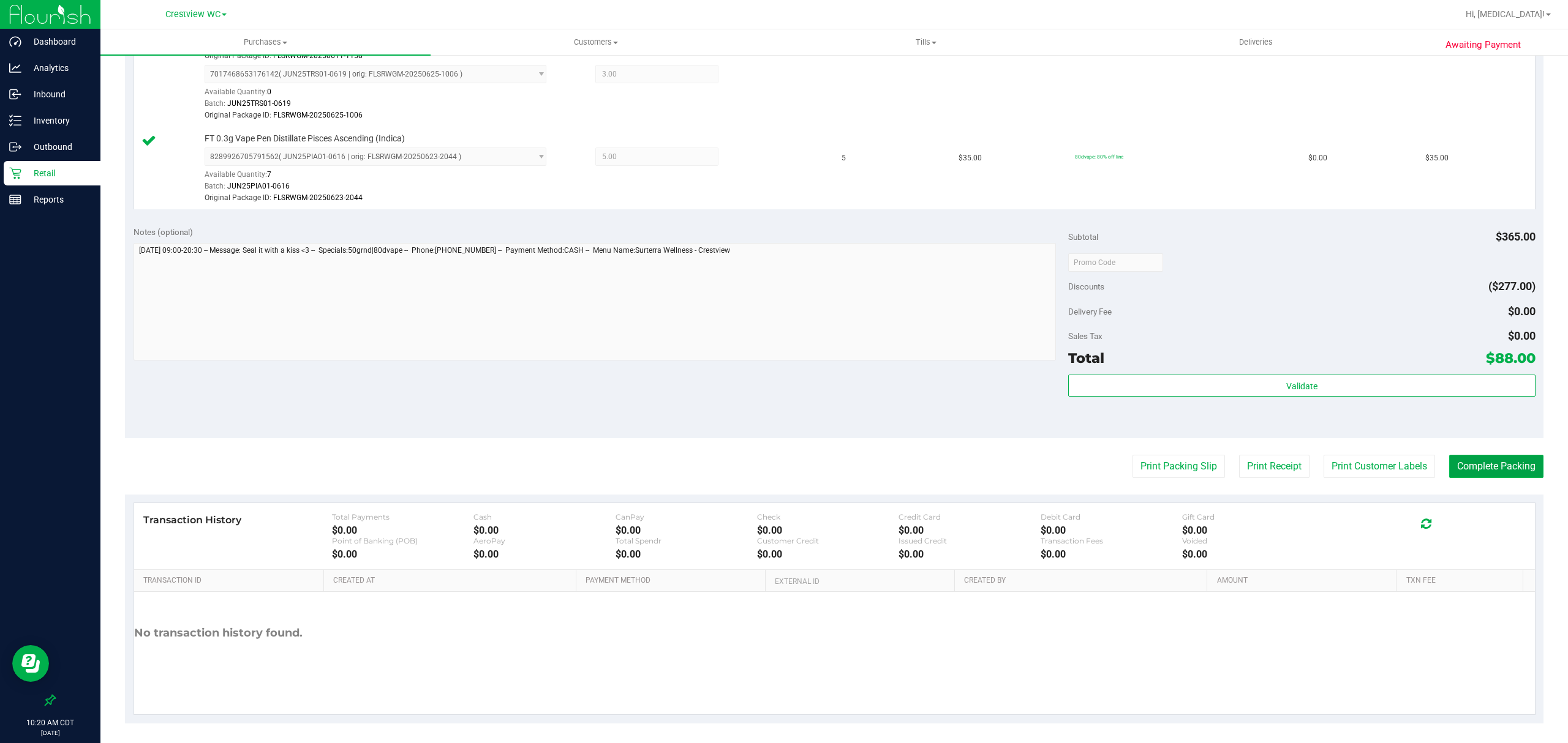
click at [1476, 470] on button "Complete Packing" at bounding box center [1496, 466] width 94 height 23
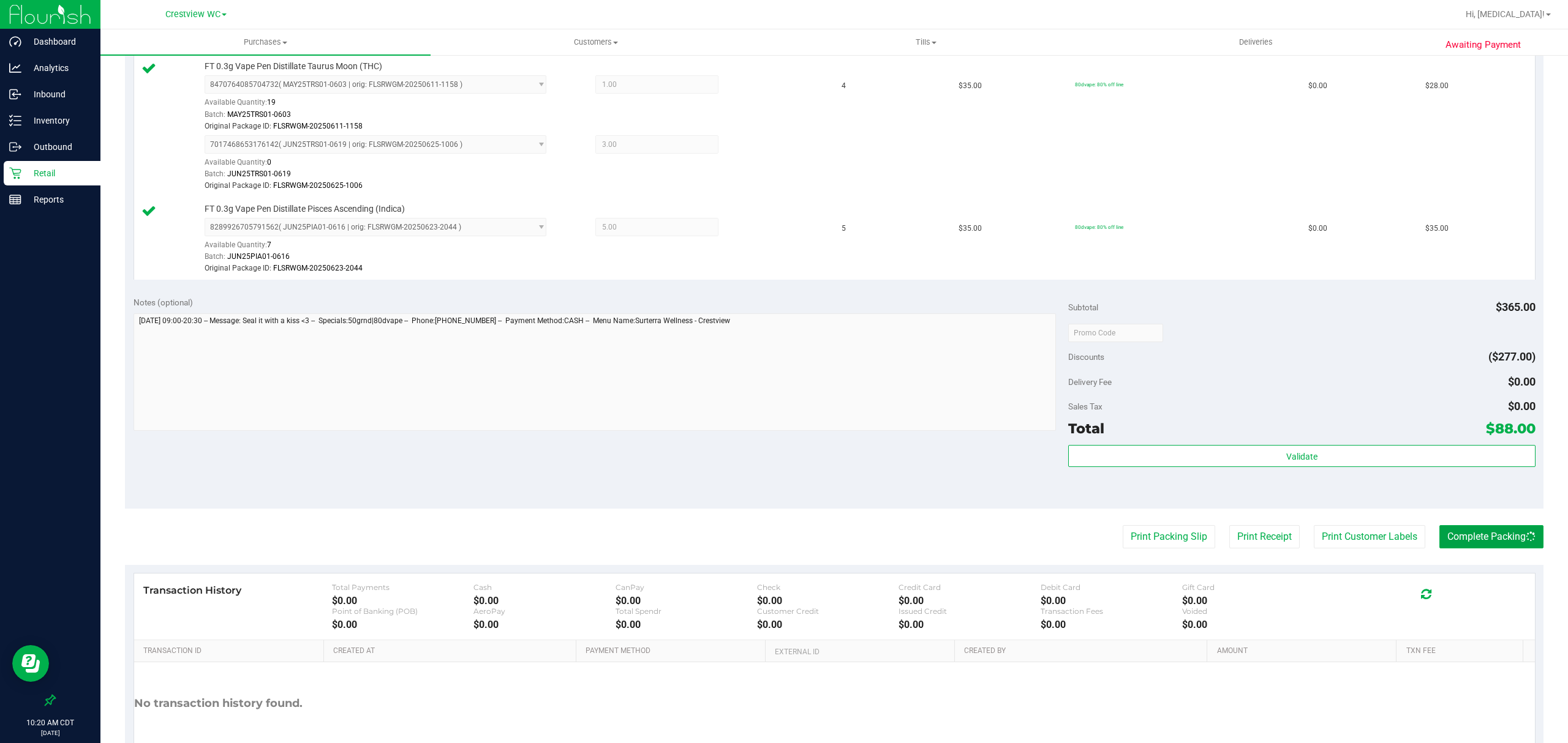
scroll to position [245, 0]
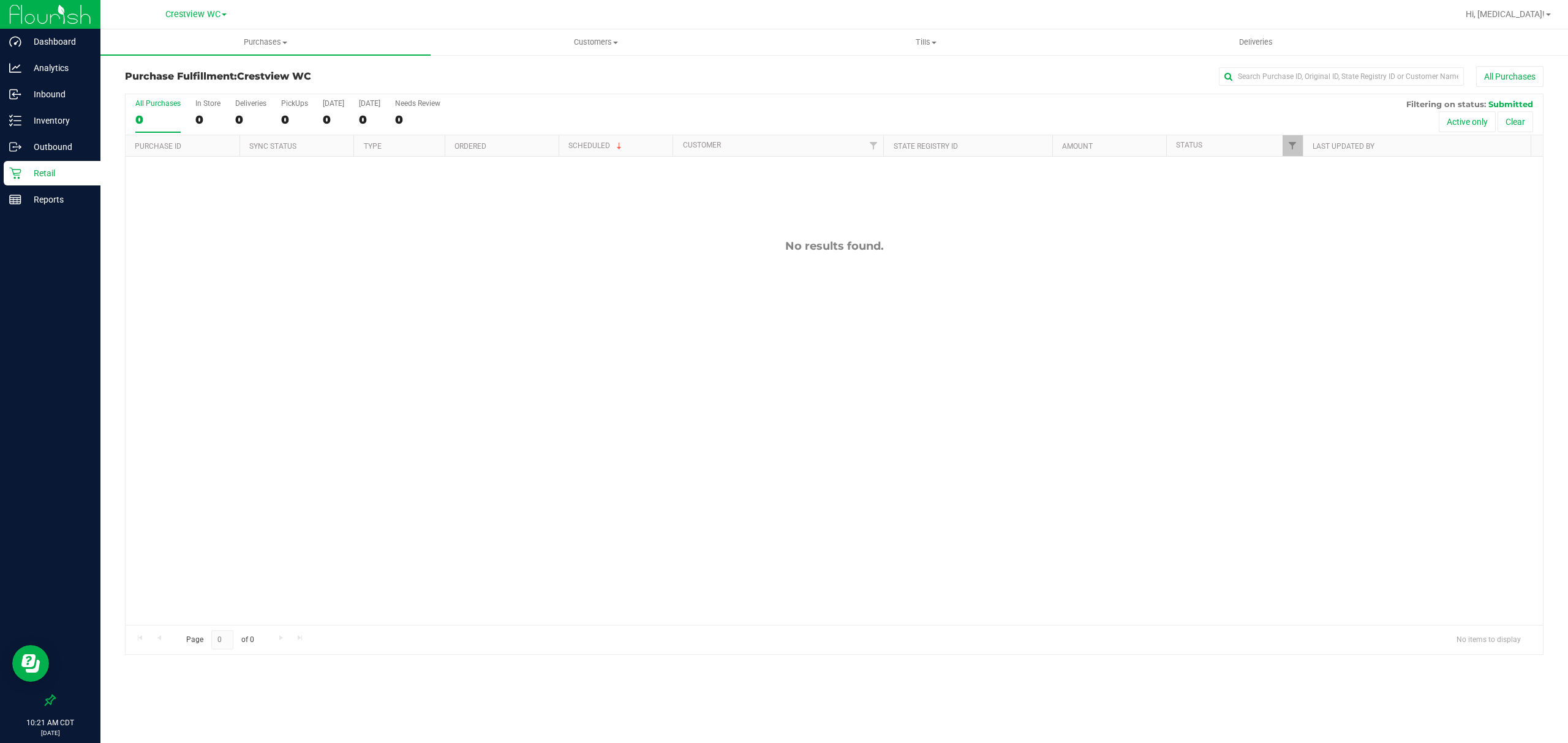
click at [39, 169] on p "Retail" at bounding box center [58, 173] width 74 height 15
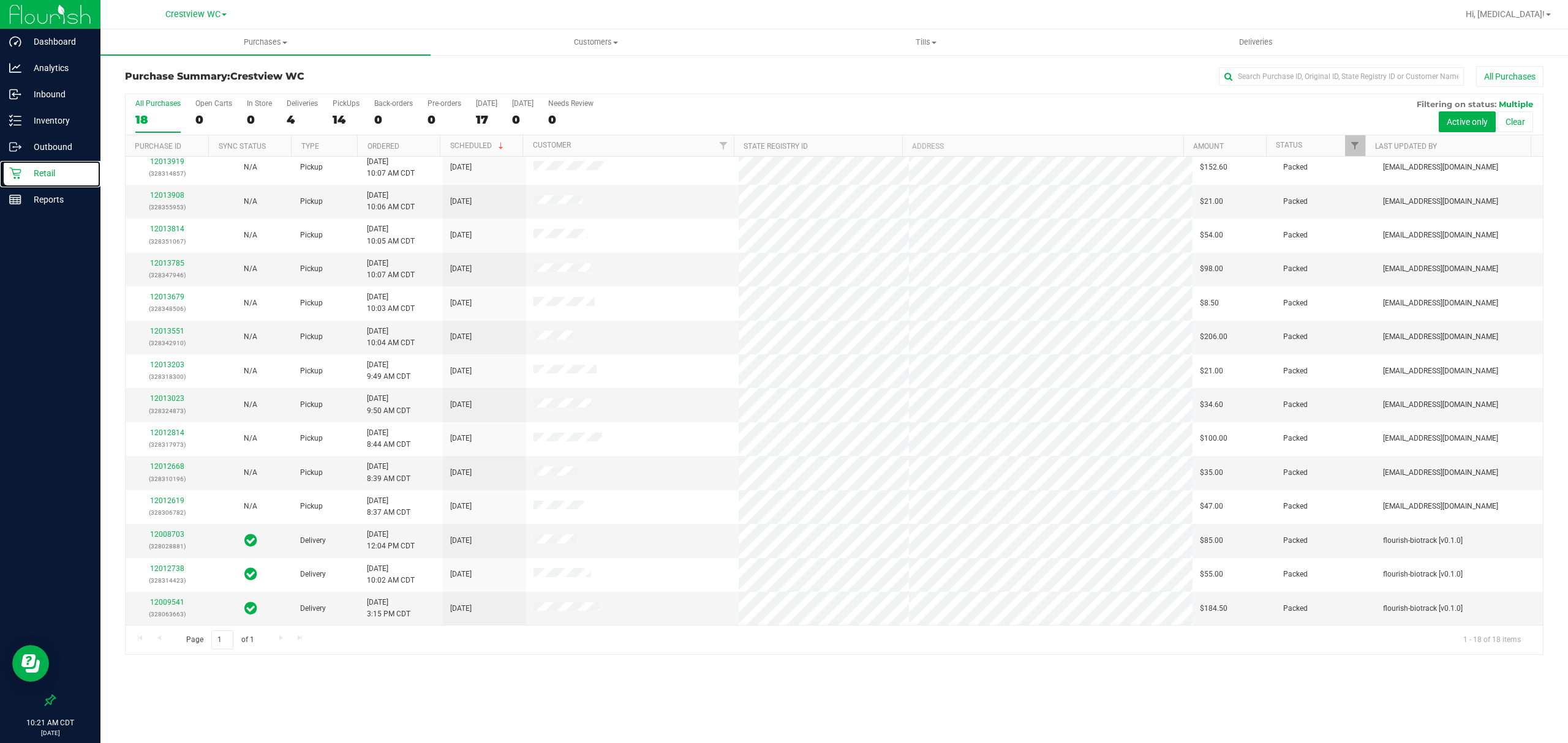
scroll to position [145, 0]
click at [293, 122] on div "4" at bounding box center [302, 120] width 31 height 14
click at [0, 0] on input "Deliveries 4" at bounding box center [0, 0] width 0 height 0
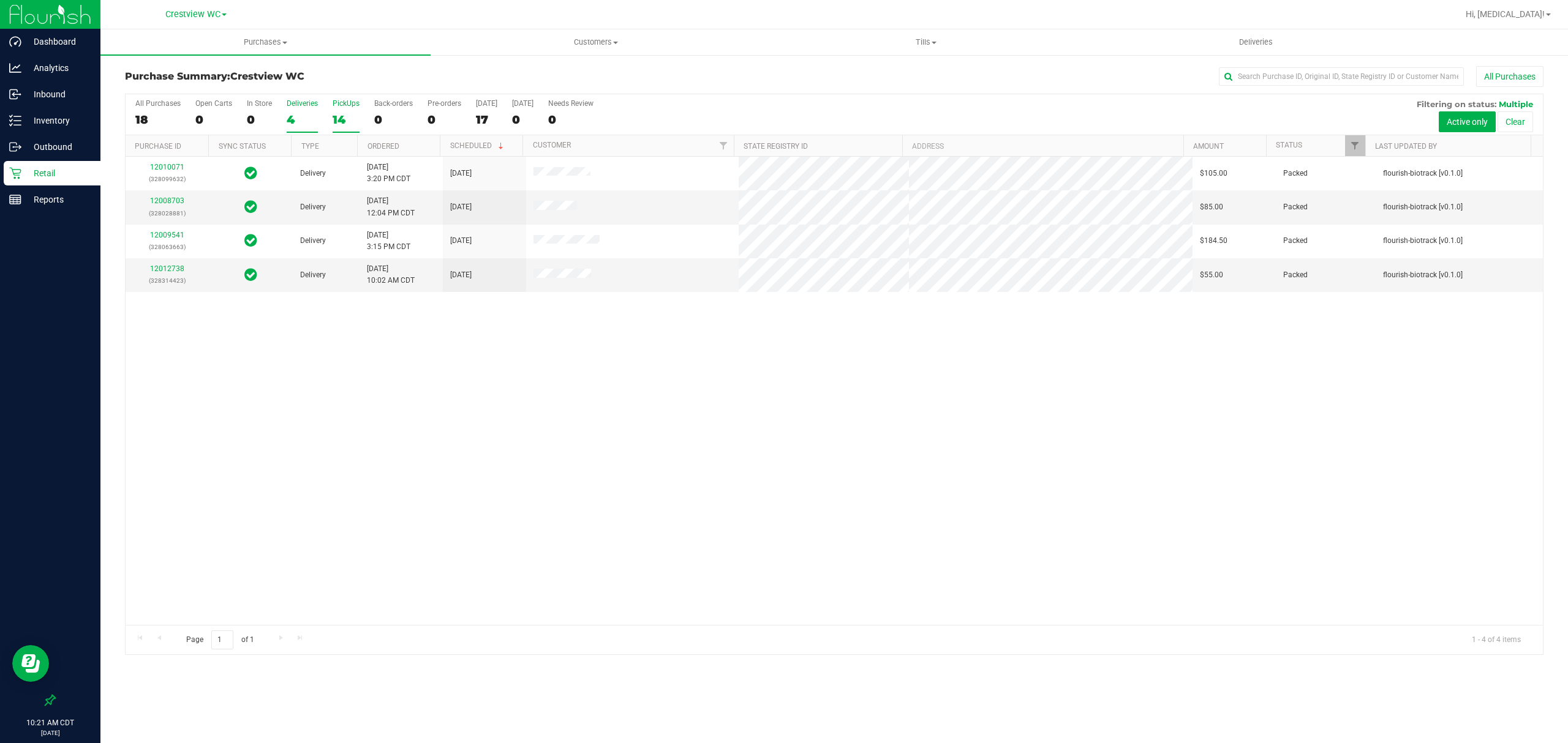
scroll to position [0, 0]
click at [345, 111] on label "PickUps 14" at bounding box center [346, 116] width 27 height 34
click at [0, 0] on input "PickUps 14" at bounding box center [0, 0] width 0 height 0
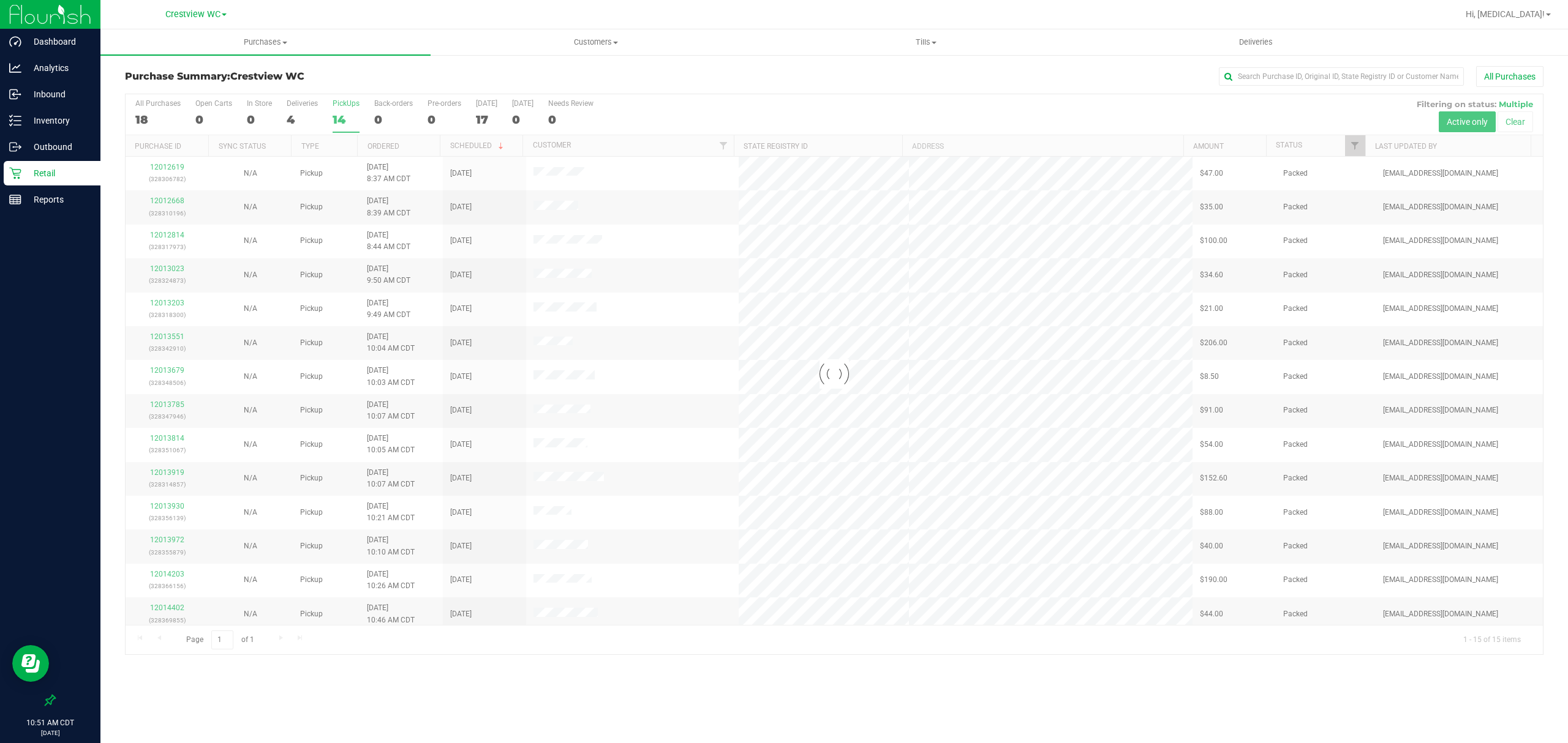
click at [55, 176] on p "Retail" at bounding box center [58, 173] width 74 height 15
click at [101, 525] on div "Purchase Summary: Crestview WC All Purchases Loading... All Purchases 18 Open C…" at bounding box center [835, 360] width 1468 height 614
click at [56, 206] on p "Reports" at bounding box center [58, 200] width 74 height 15
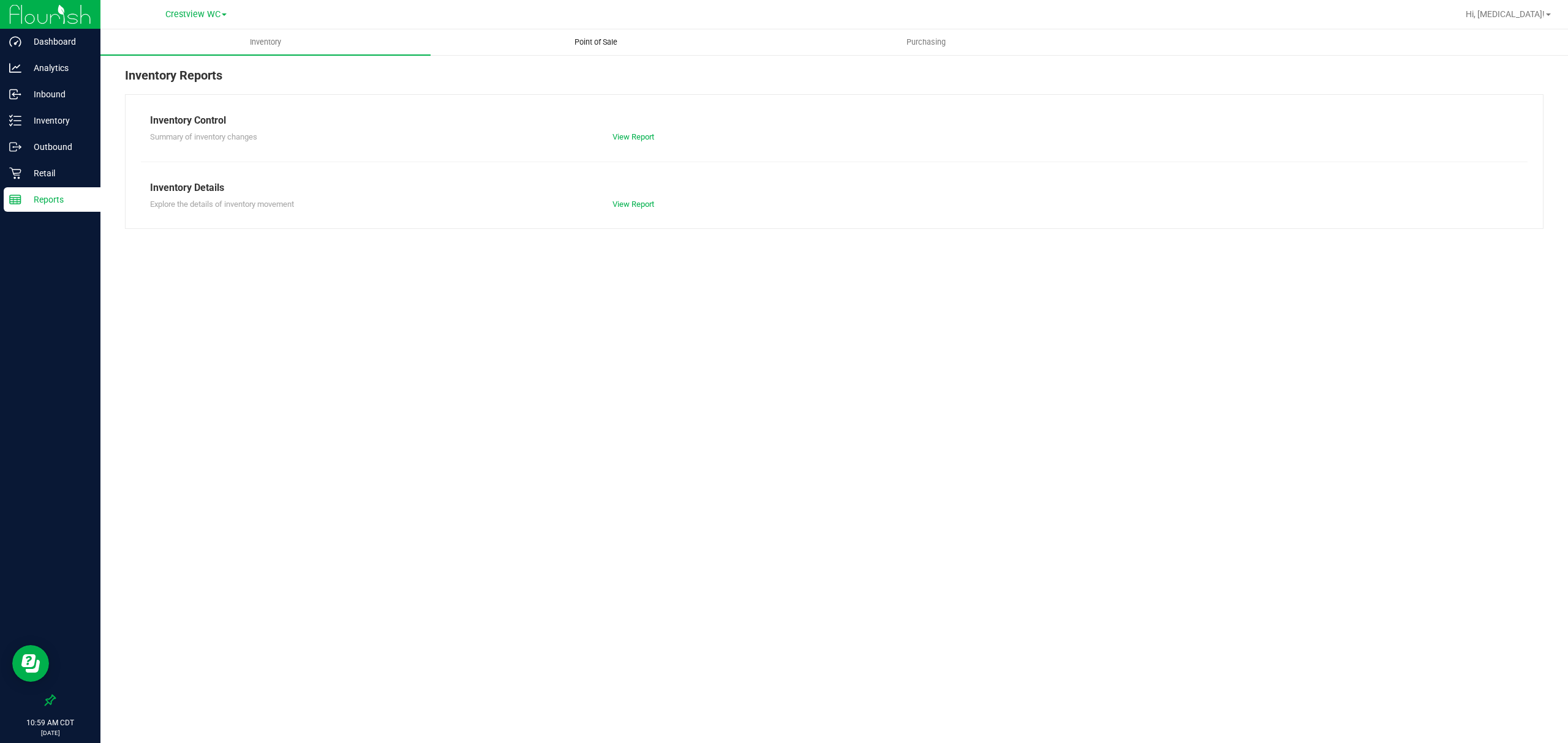
click at [579, 42] on span "Point of Sale" at bounding box center [596, 42] width 76 height 11
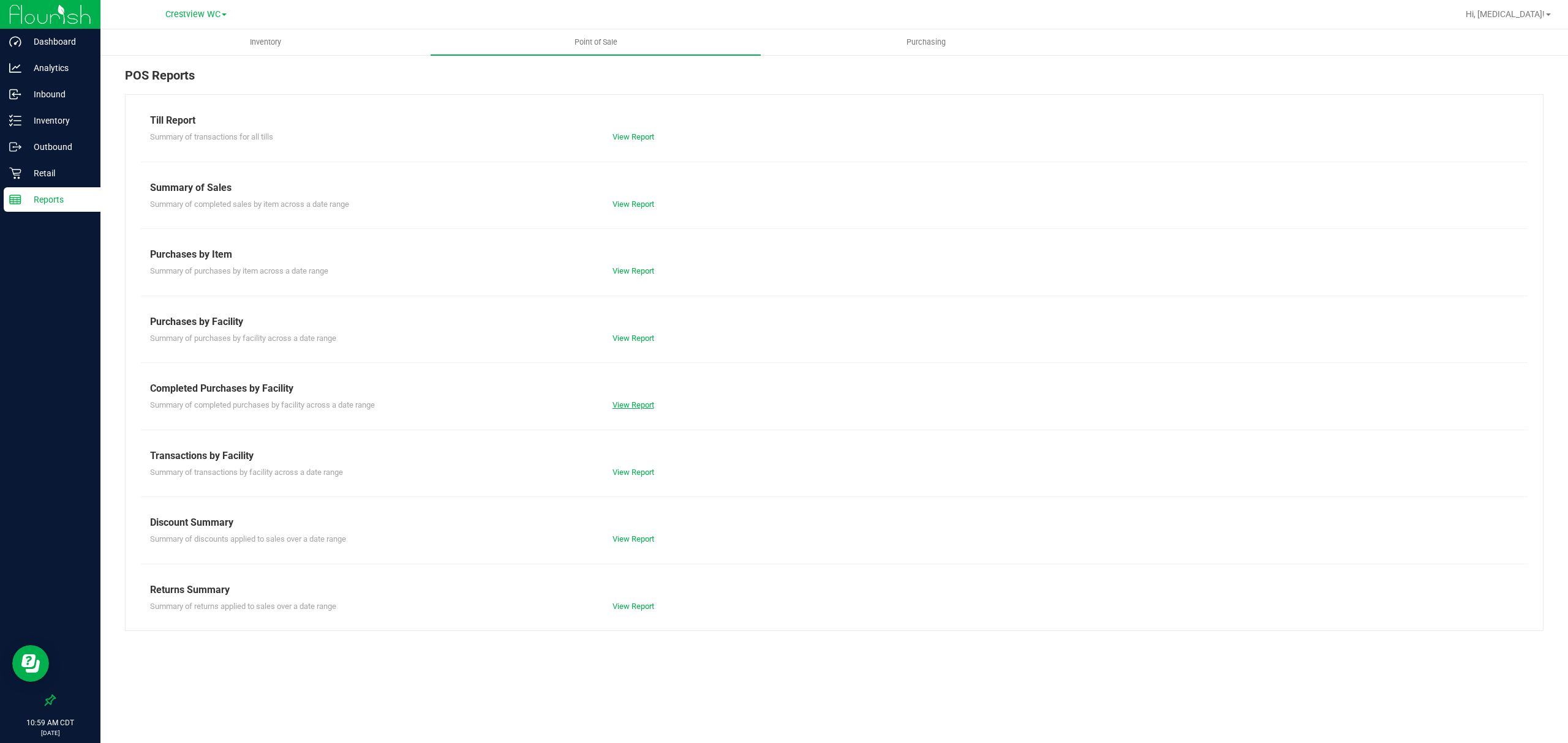
click at [646, 405] on link "View Report" at bounding box center [634, 405] width 42 height 9
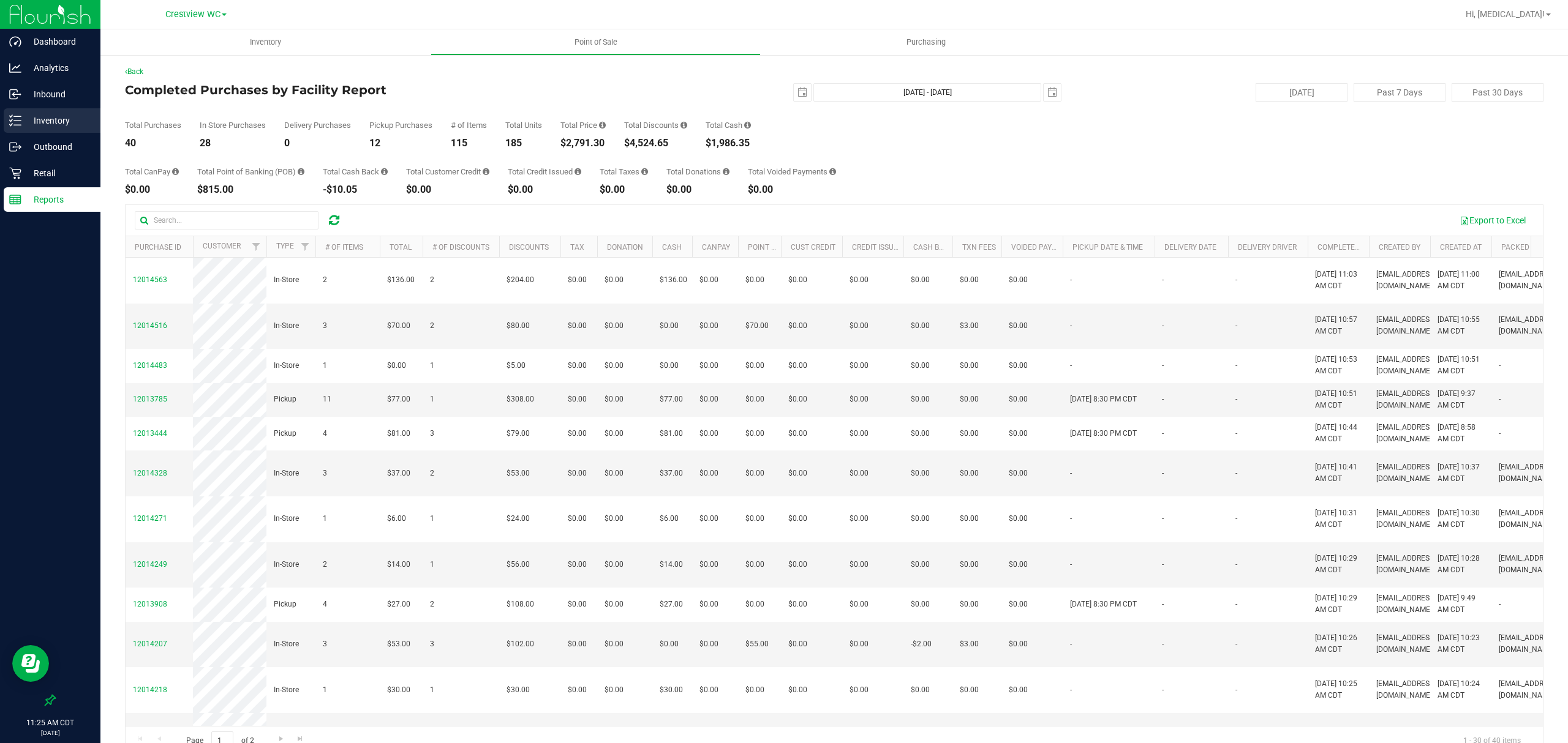
click at [42, 117] on p "Inventory" at bounding box center [58, 120] width 74 height 15
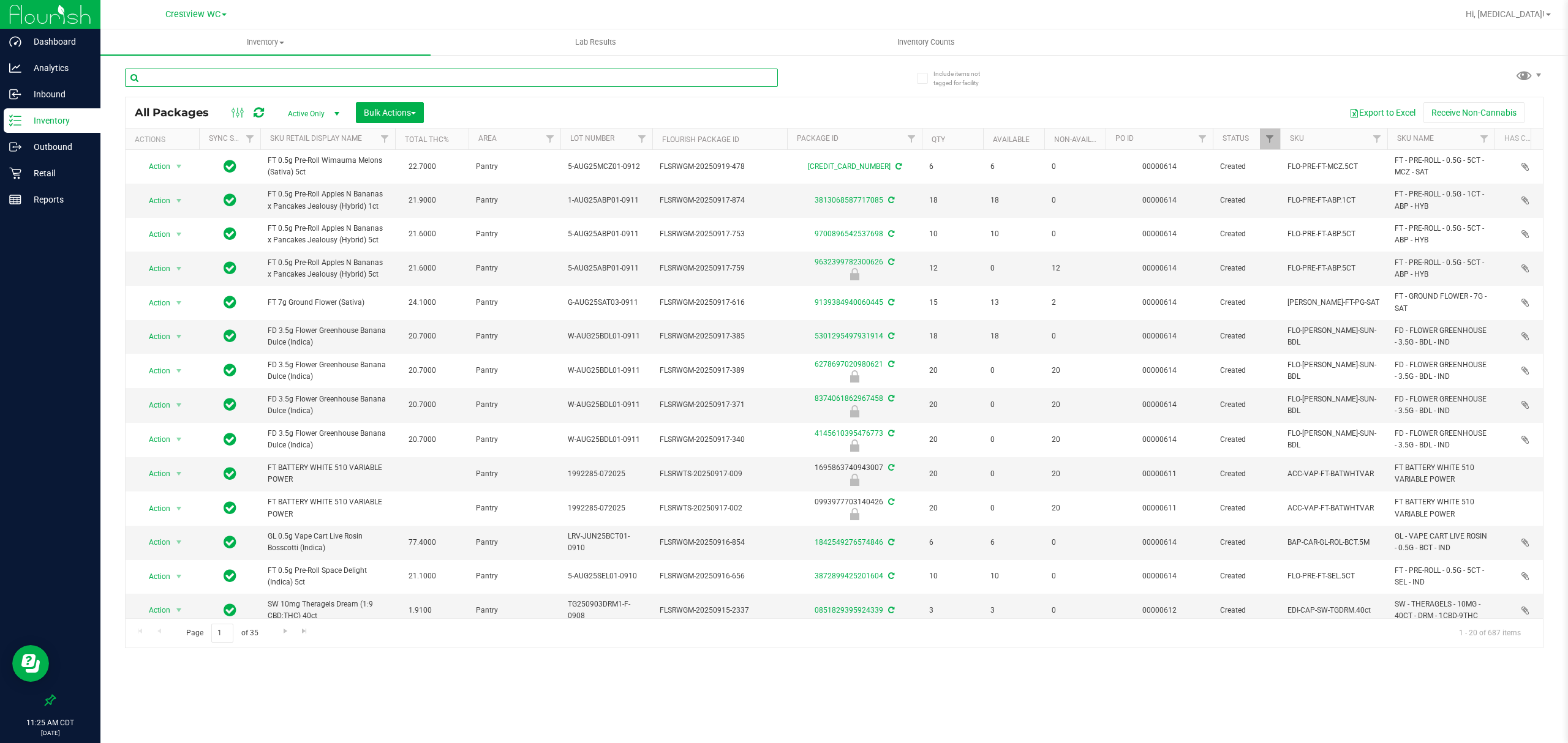
click at [207, 86] on input "text" at bounding box center [451, 77] width 653 height 18
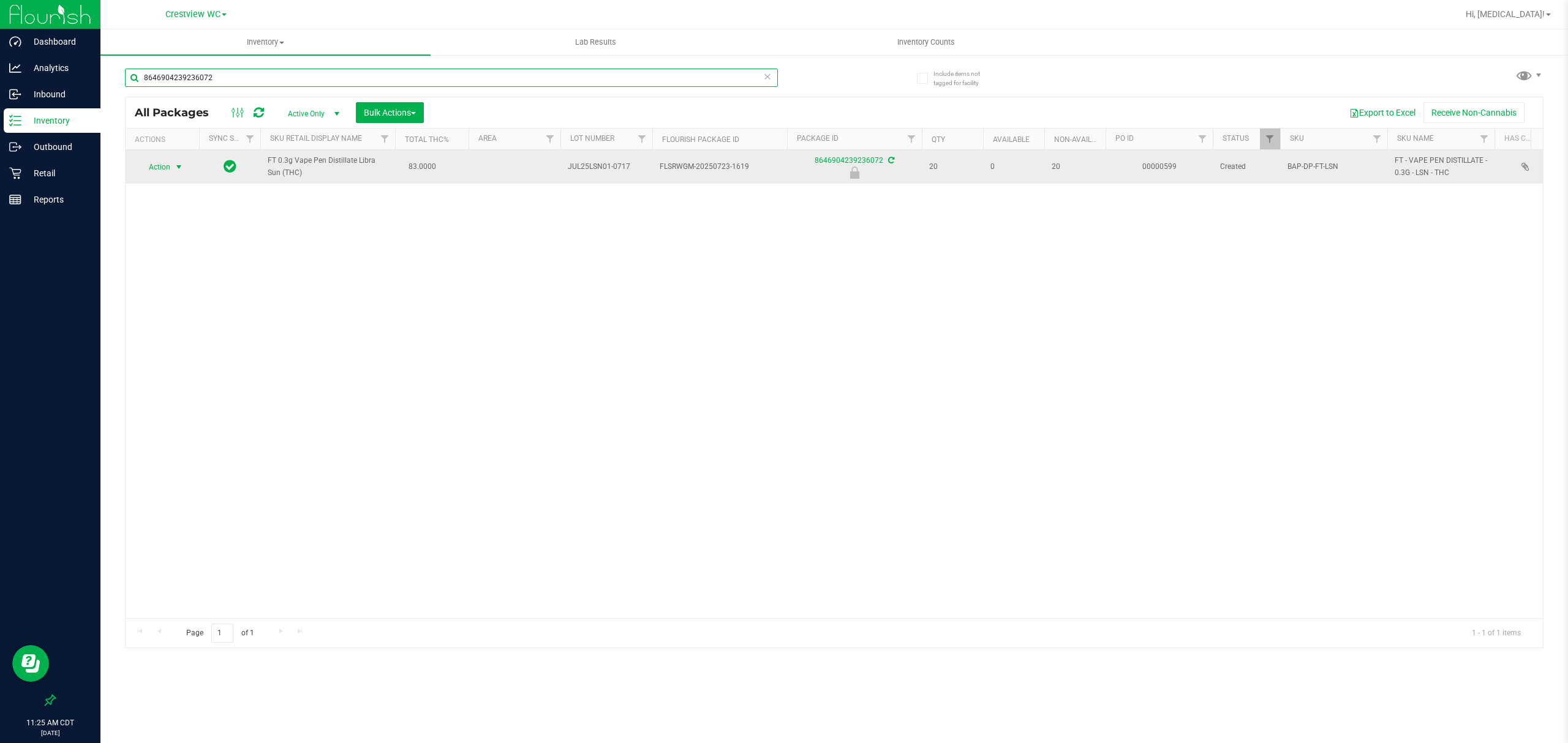
type input "8646904239236072"
click at [162, 172] on span "Action" at bounding box center [154, 167] width 33 height 17
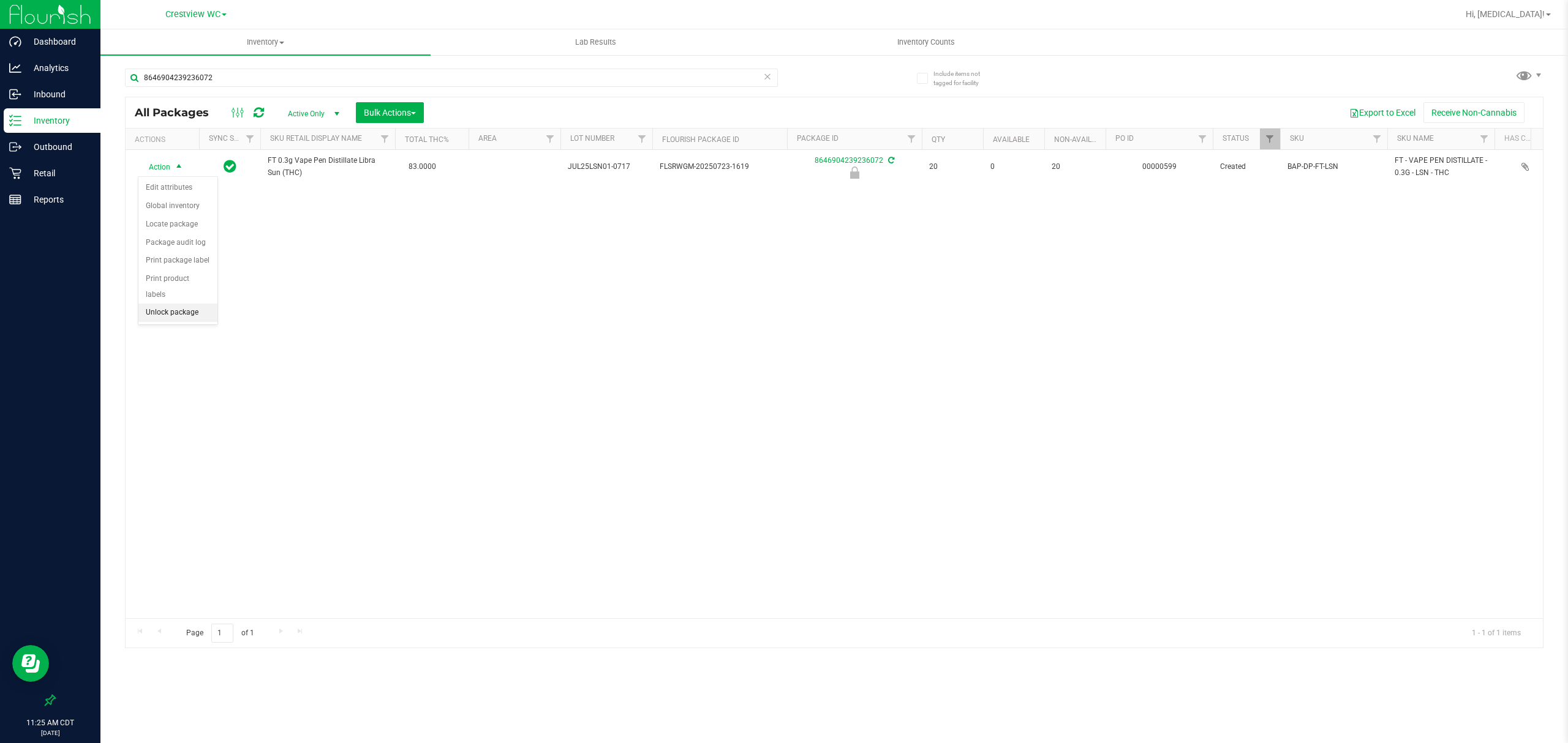
click at [165, 316] on li "Unlock package" at bounding box center [177, 312] width 79 height 18
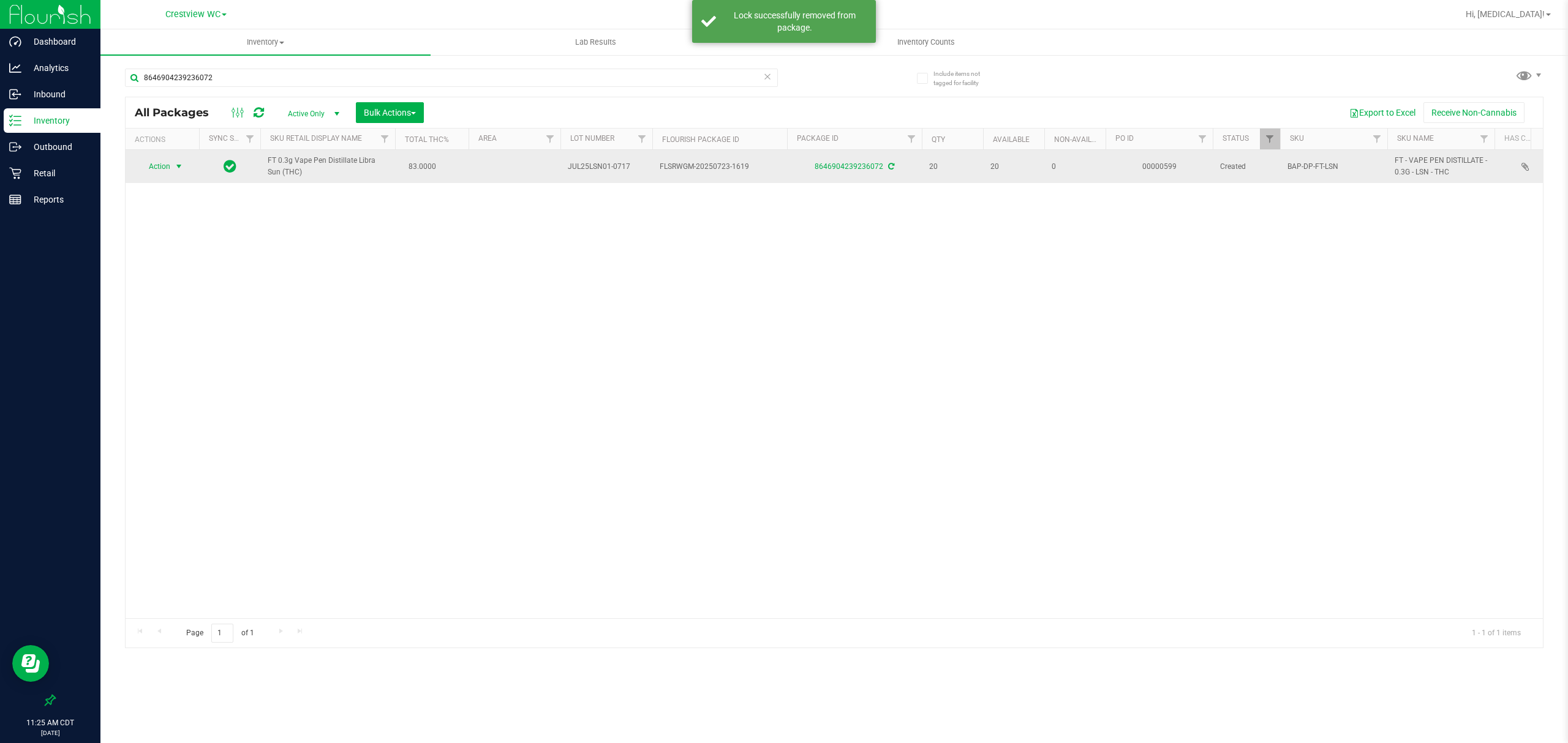
click at [159, 170] on span "Action" at bounding box center [154, 166] width 33 height 17
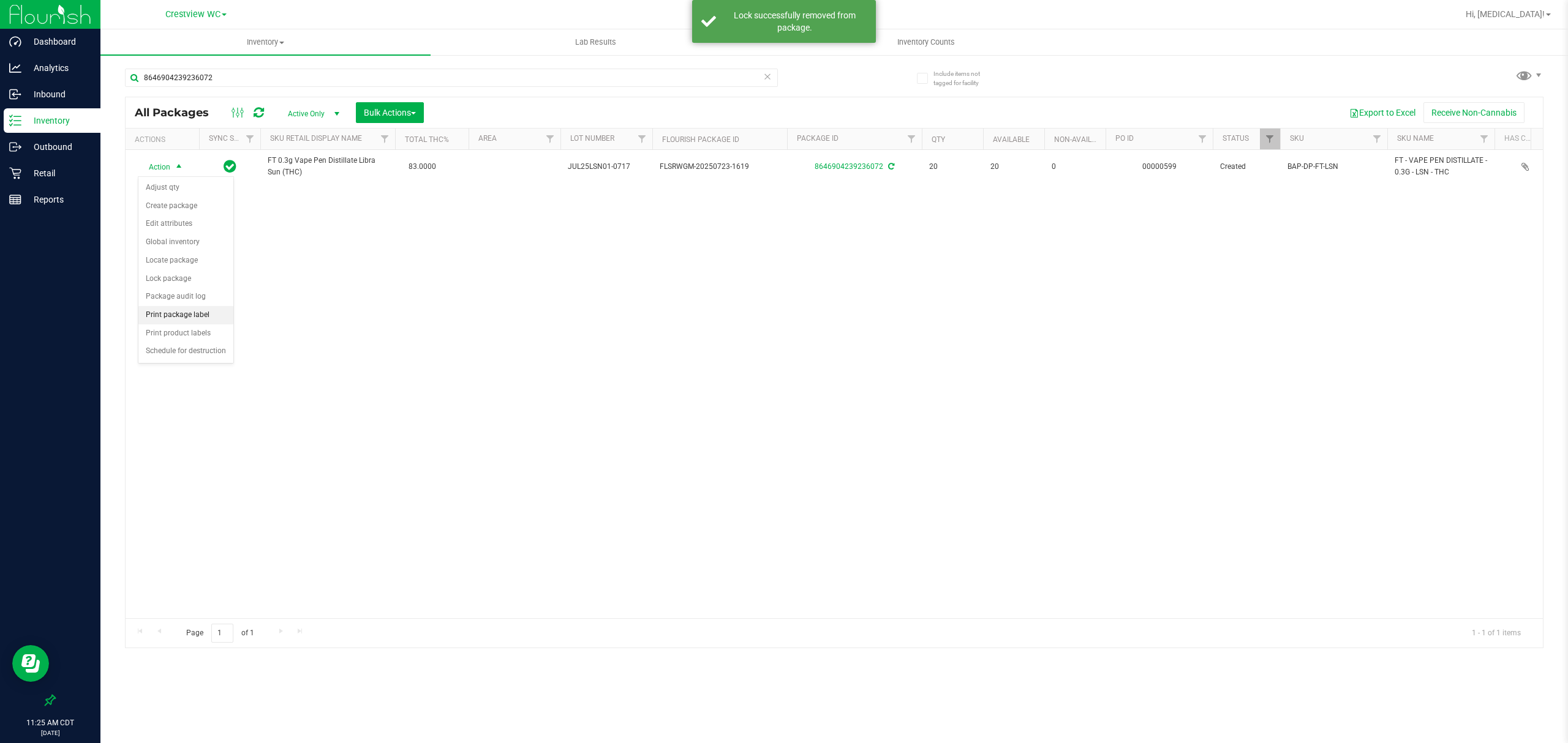
click at [181, 314] on li "Print package label" at bounding box center [186, 315] width 95 height 18
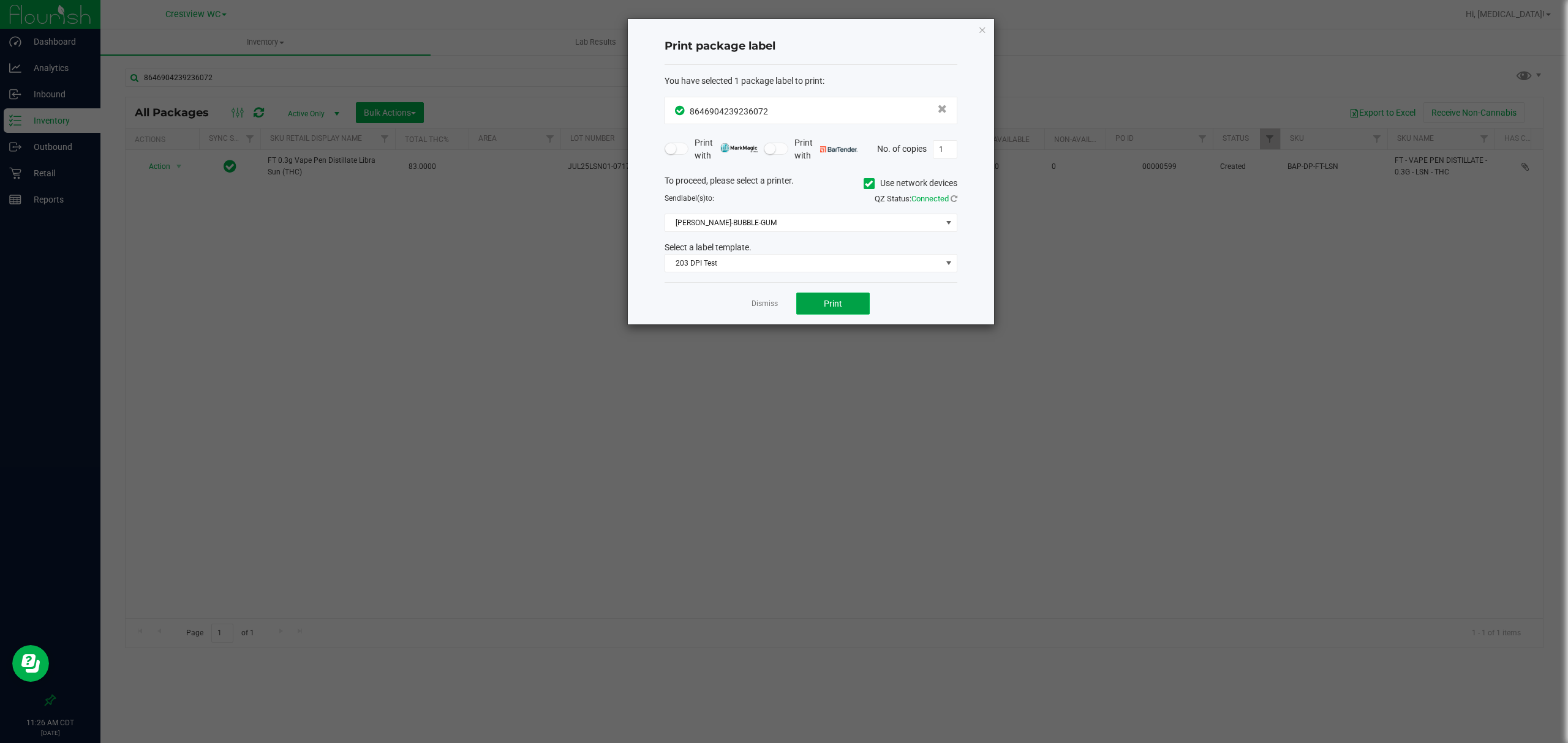
click at [838, 300] on span "Print" at bounding box center [833, 303] width 18 height 10
click at [756, 308] on link "Dismiss" at bounding box center [765, 304] width 27 height 10
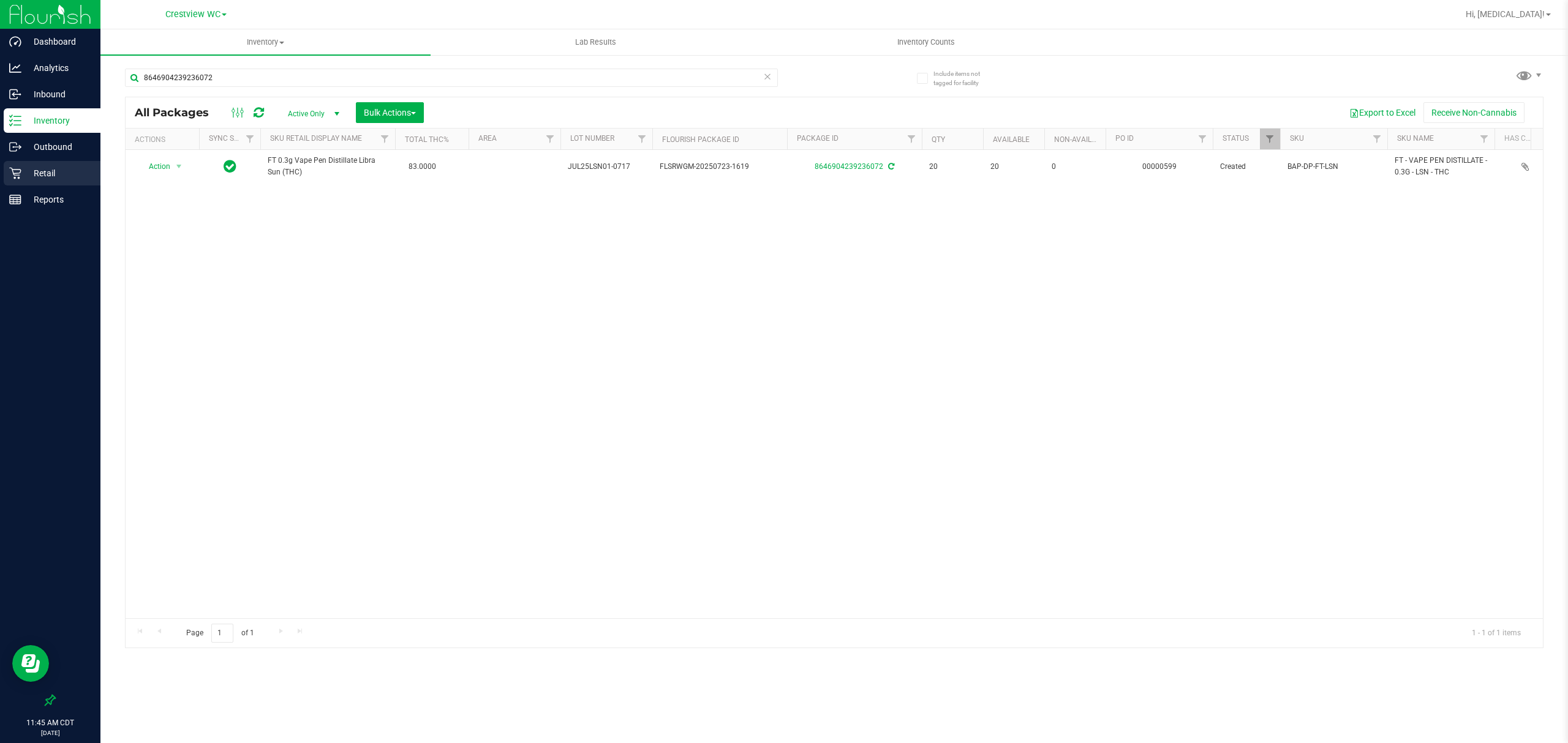
click at [15, 174] on icon at bounding box center [15, 173] width 12 height 12
